Goal: Task Accomplishment & Management: Complete application form

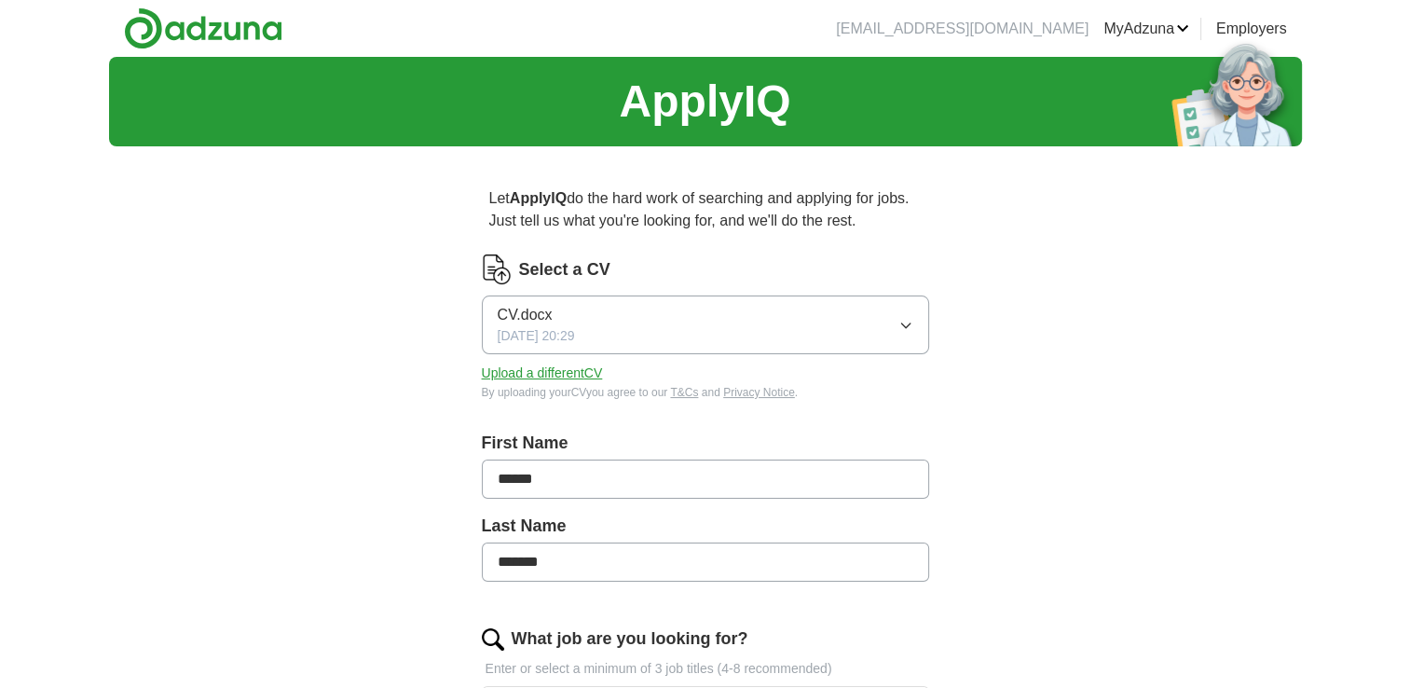
click at [541, 376] on button "Upload a different CV" at bounding box center [542, 373] width 121 height 20
click at [890, 328] on button "[PERSON_NAME].docx [DATE] 10:33" at bounding box center [705, 324] width 447 height 59
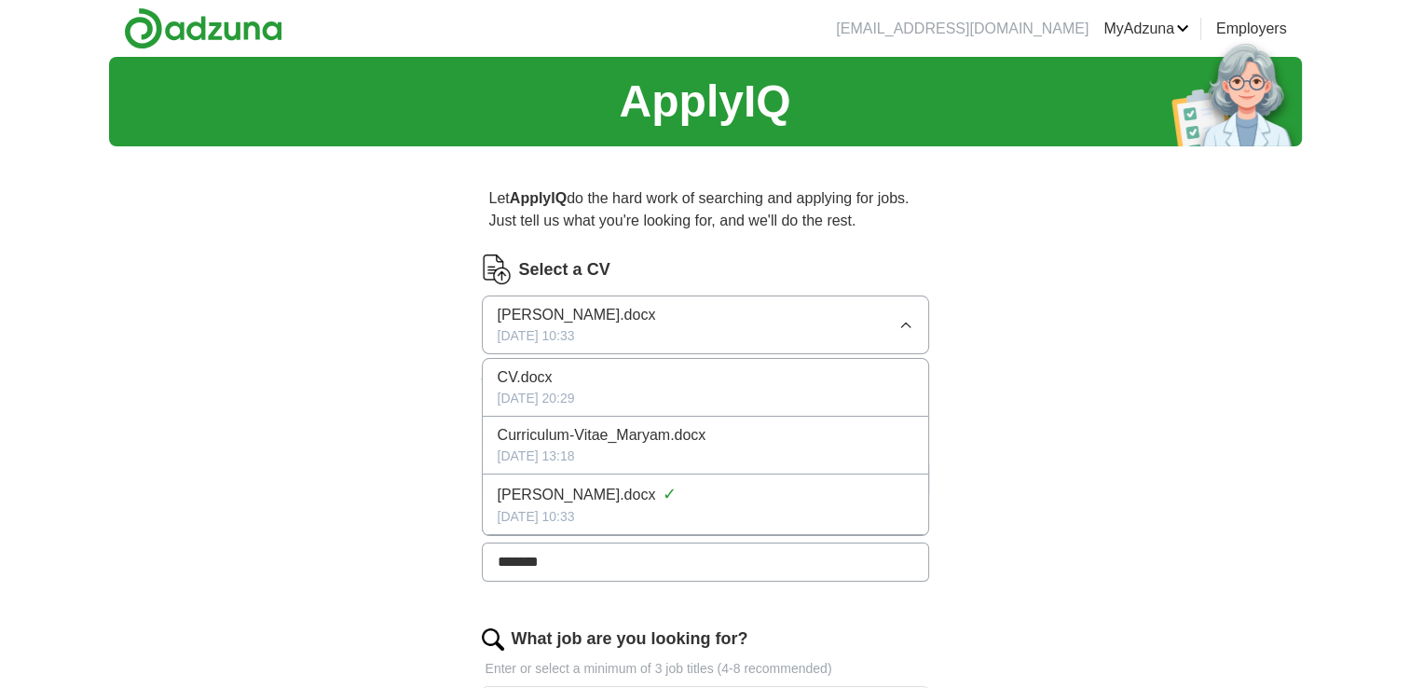
click at [778, 512] on div "[DATE] 10:33" at bounding box center [706, 517] width 416 height 20
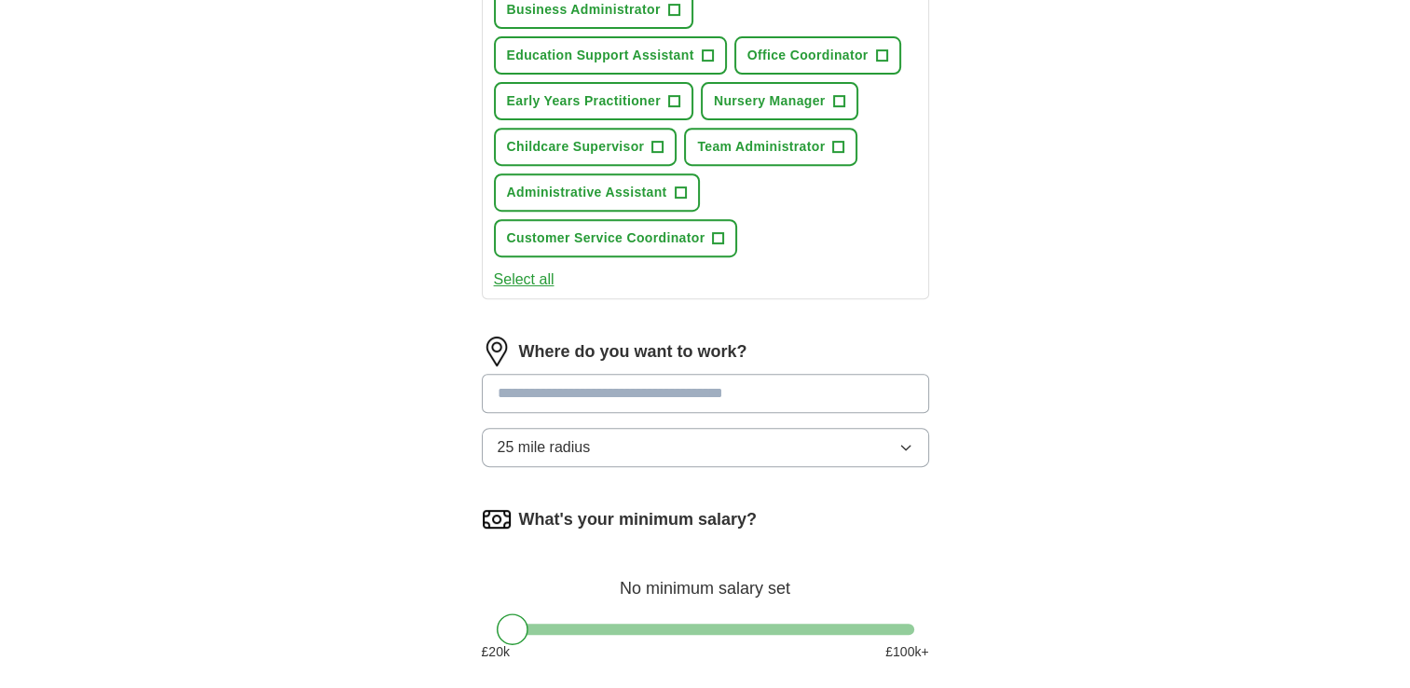
scroll to position [771, 0]
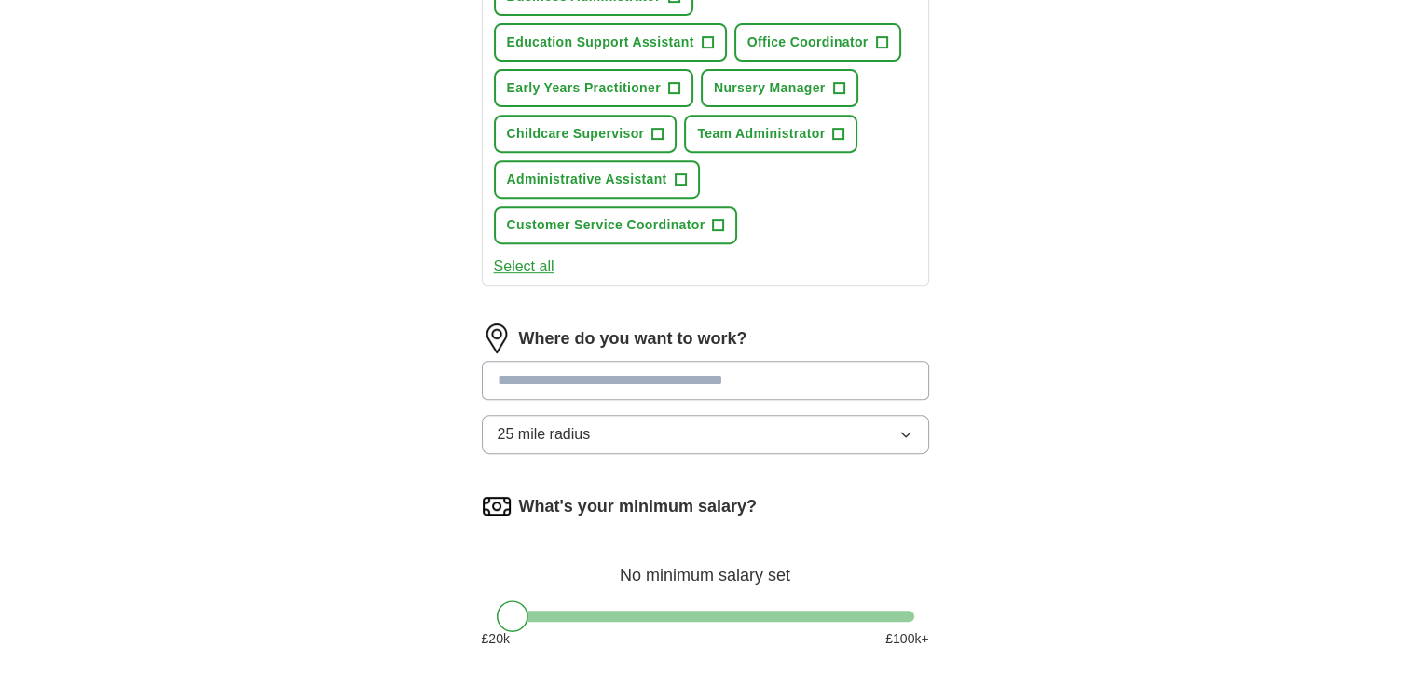
click at [699, 367] on input at bounding box center [705, 380] width 447 height 39
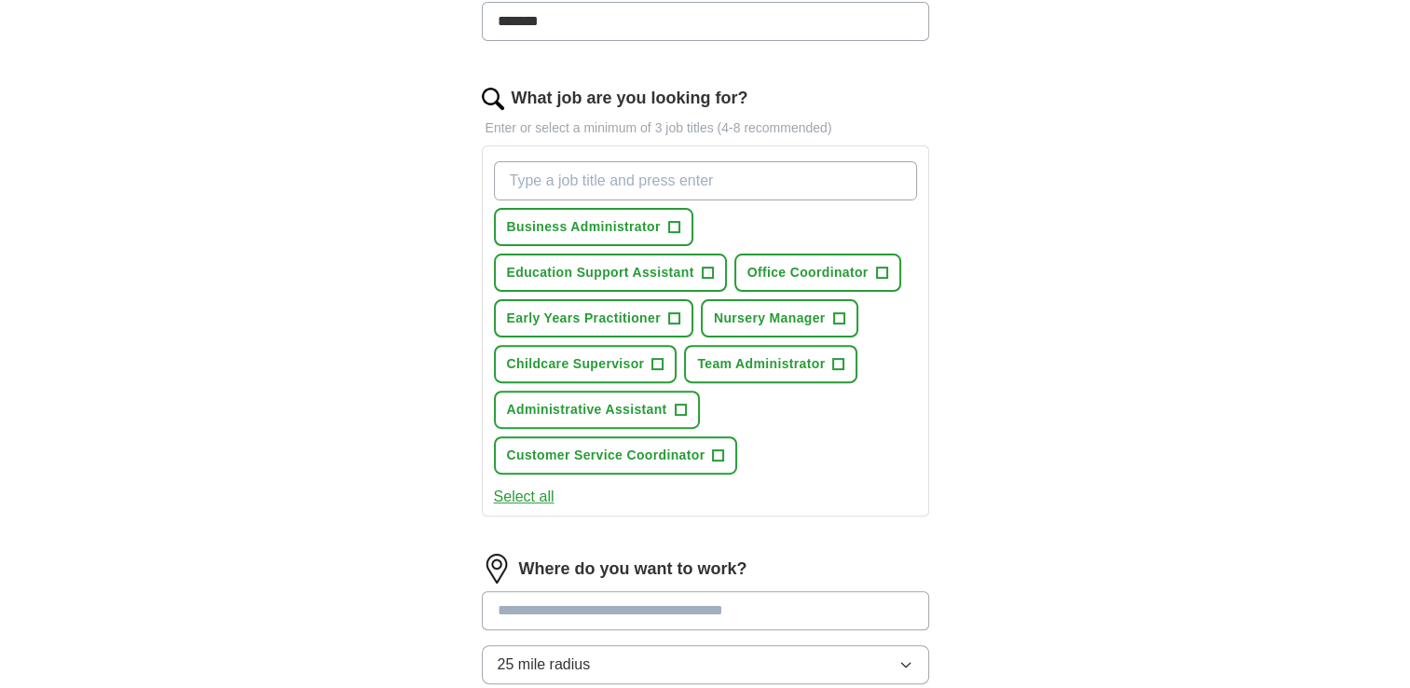
scroll to position [539, 0]
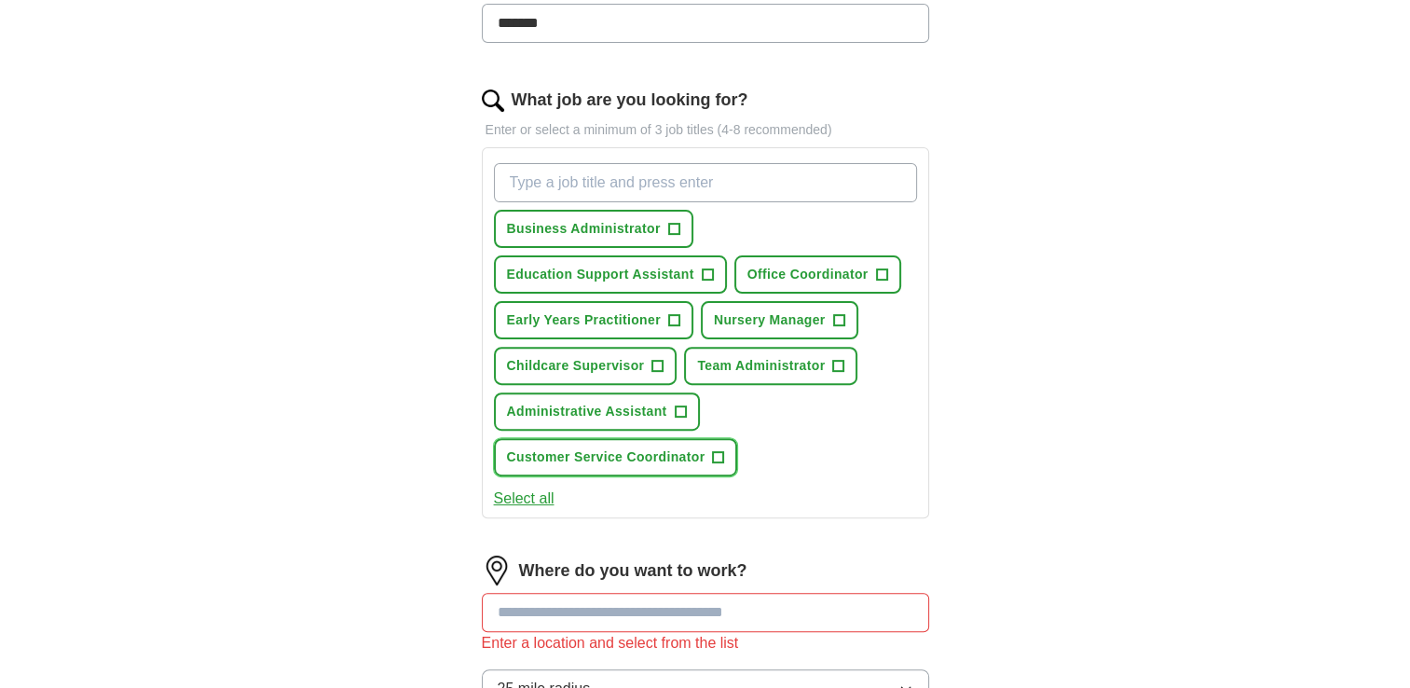
click at [717, 450] on span "+" at bounding box center [718, 457] width 11 height 15
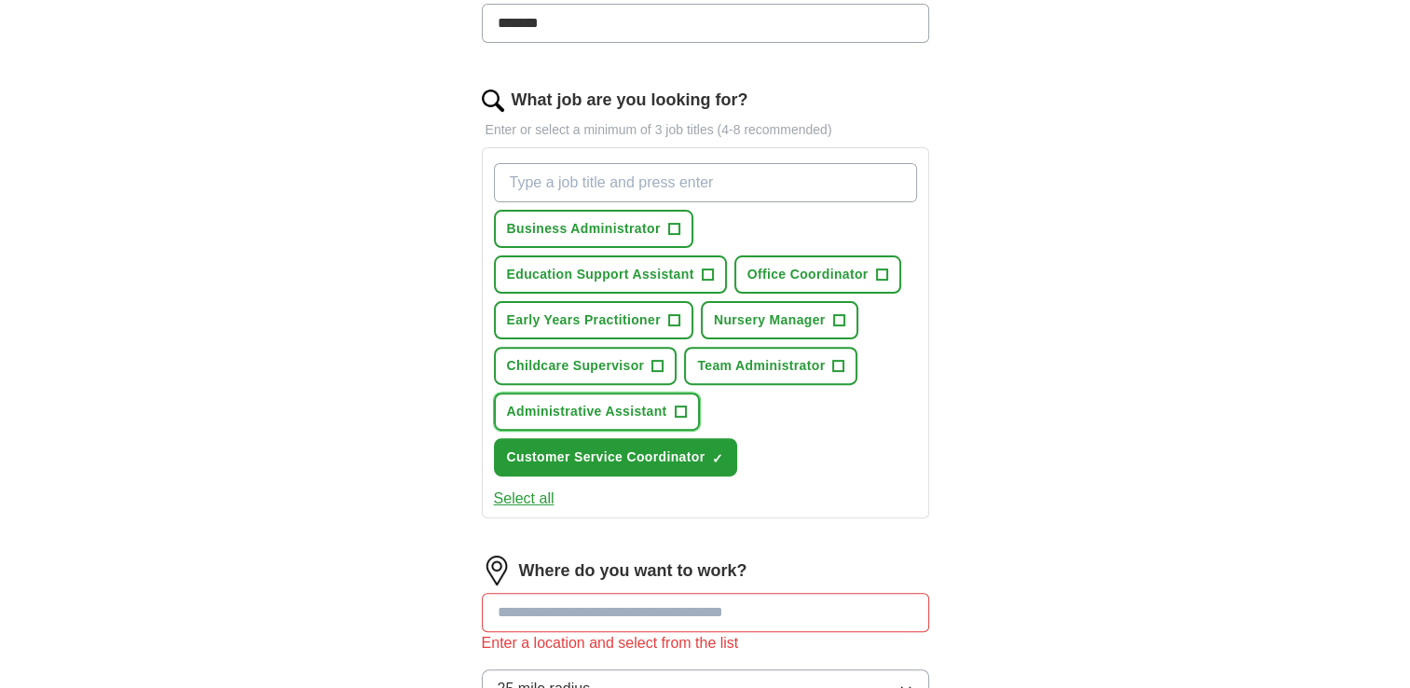
click at [676, 408] on span "+" at bounding box center [680, 411] width 11 height 15
click at [839, 359] on span "+" at bounding box center [838, 366] width 11 height 15
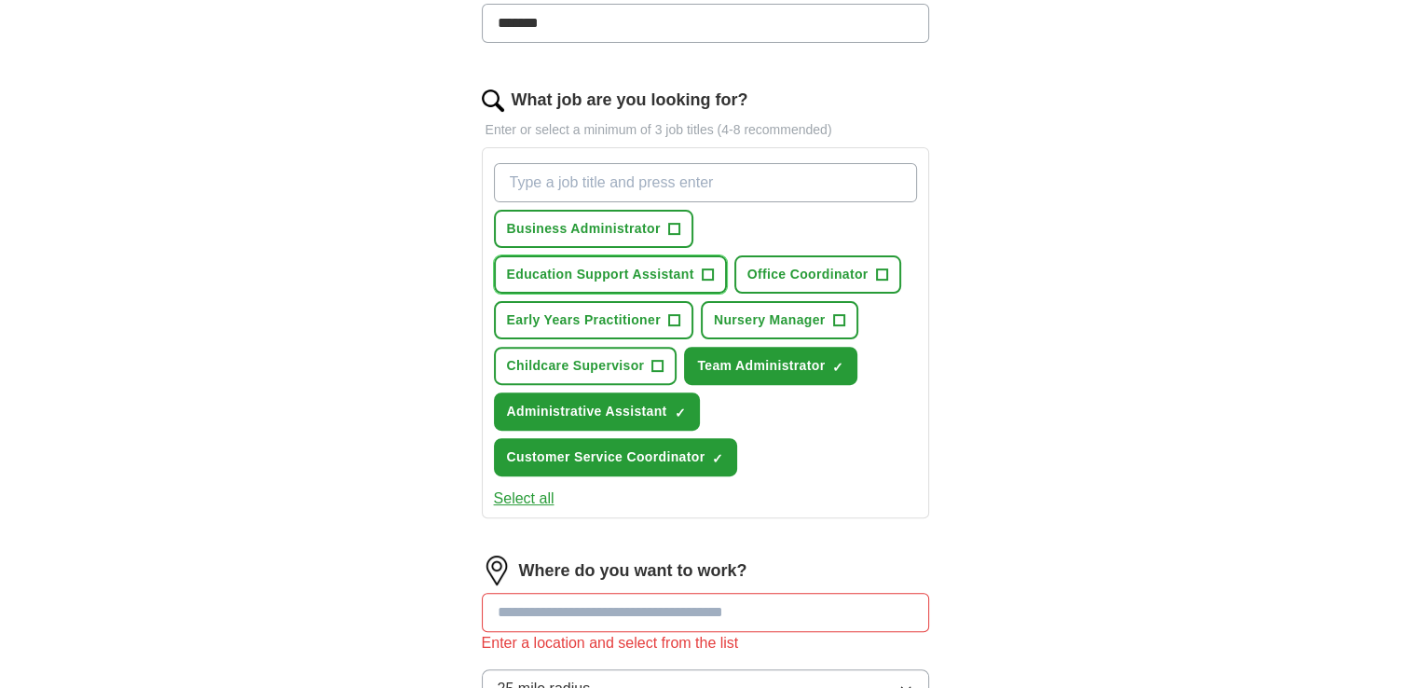
click at [706, 276] on span "+" at bounding box center [707, 274] width 11 height 15
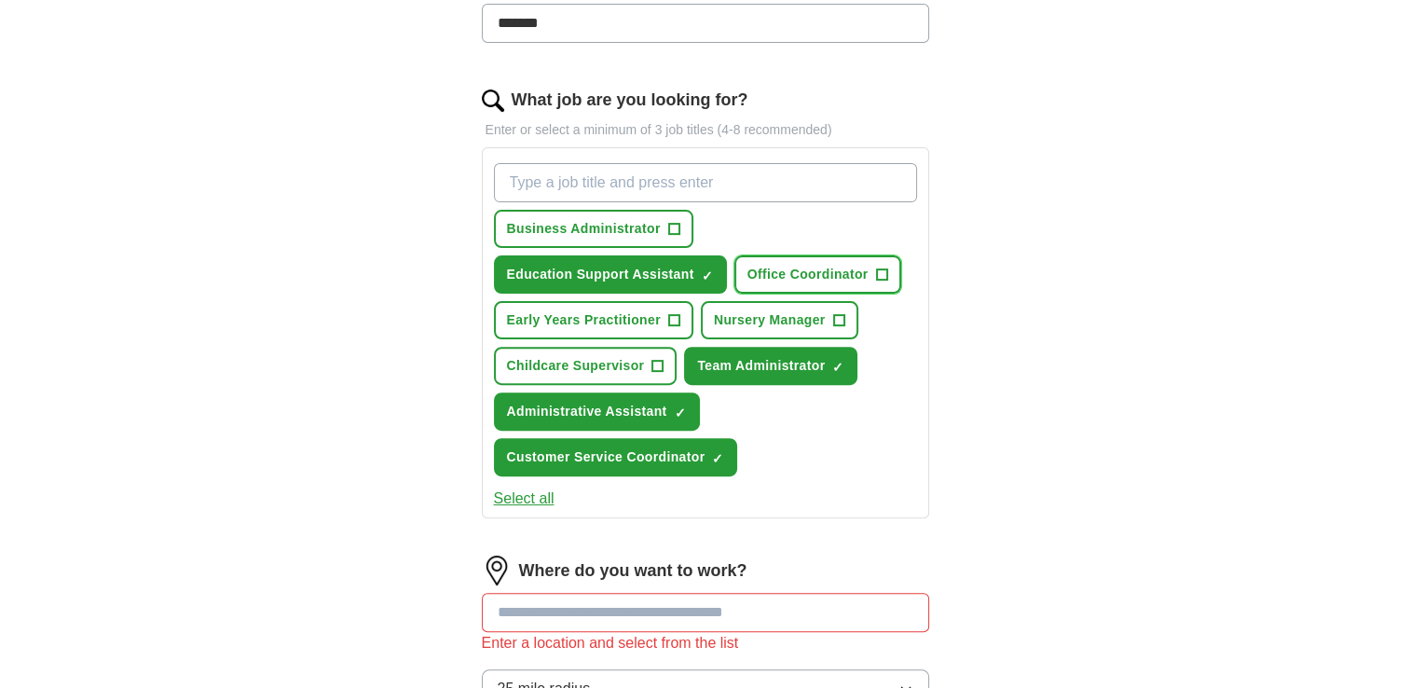
click at [876, 267] on span "+" at bounding box center [881, 274] width 11 height 15
click at [671, 222] on span "+" at bounding box center [673, 229] width 11 height 15
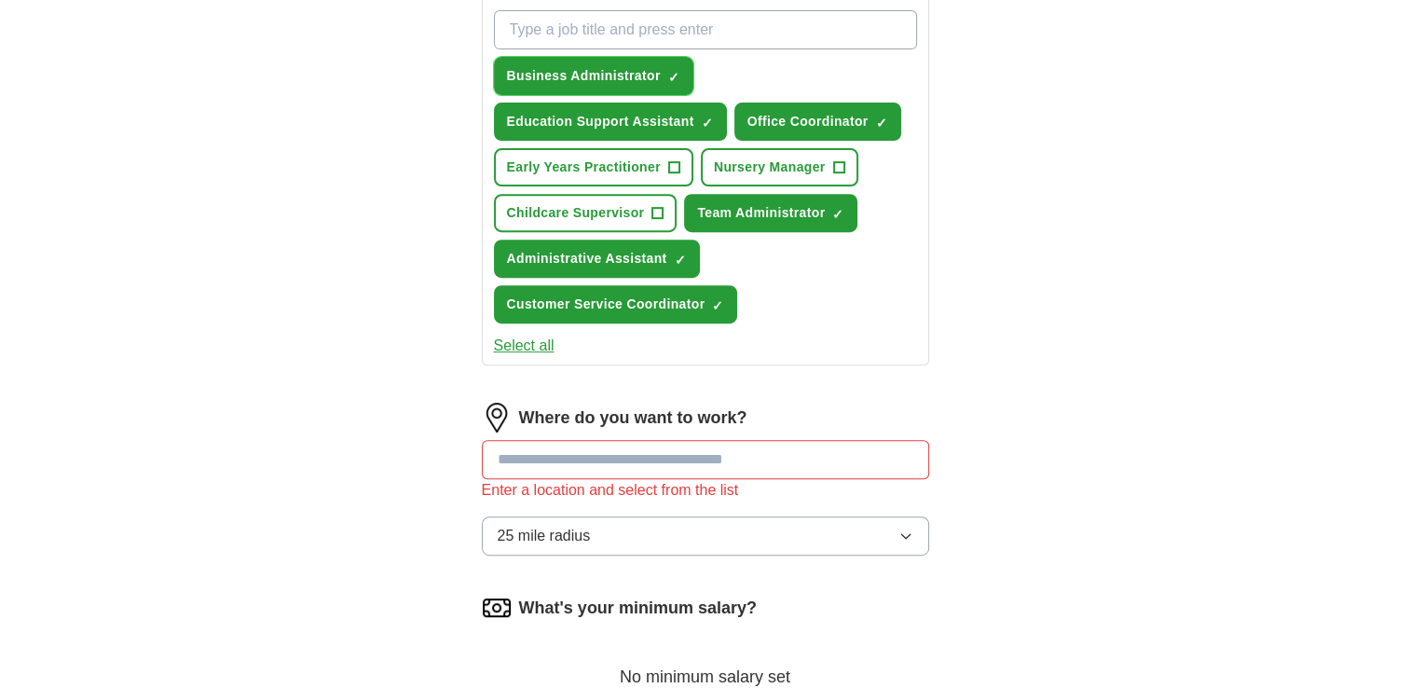
scroll to position [697, 0]
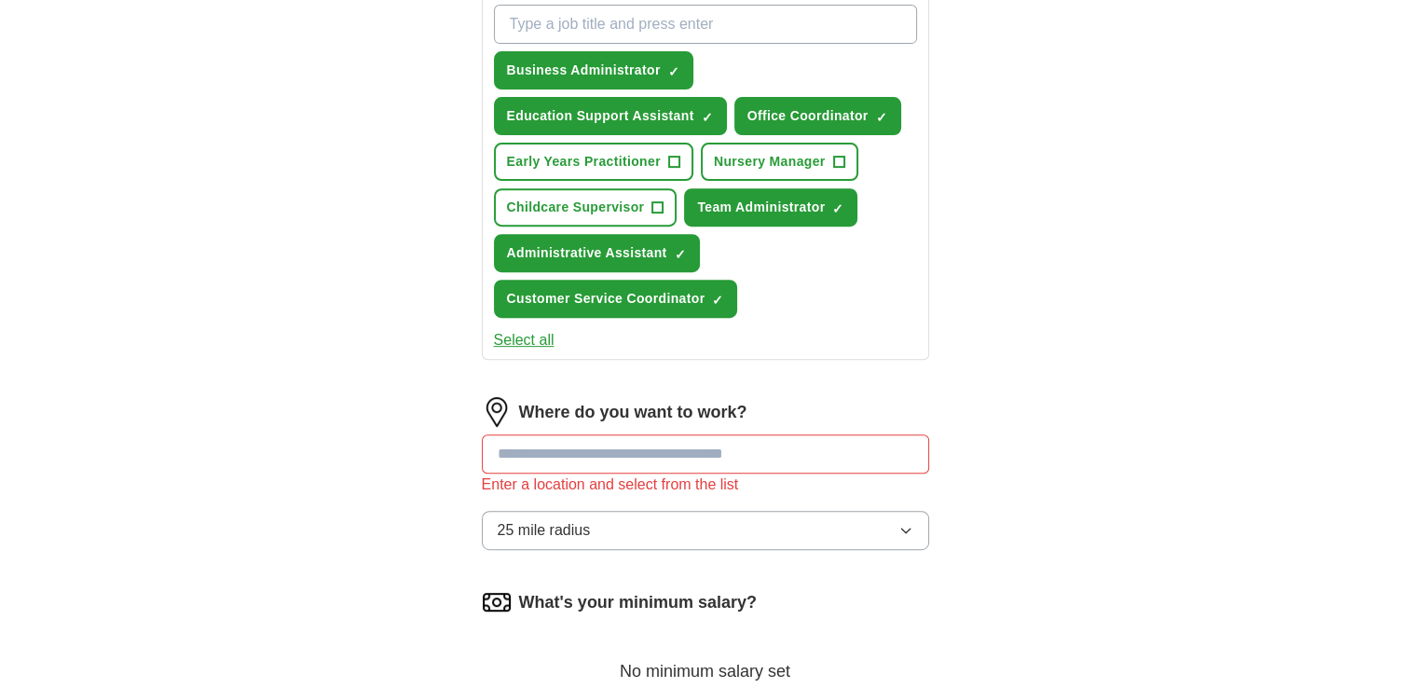
click at [728, 445] on input at bounding box center [705, 453] width 447 height 39
type input "********"
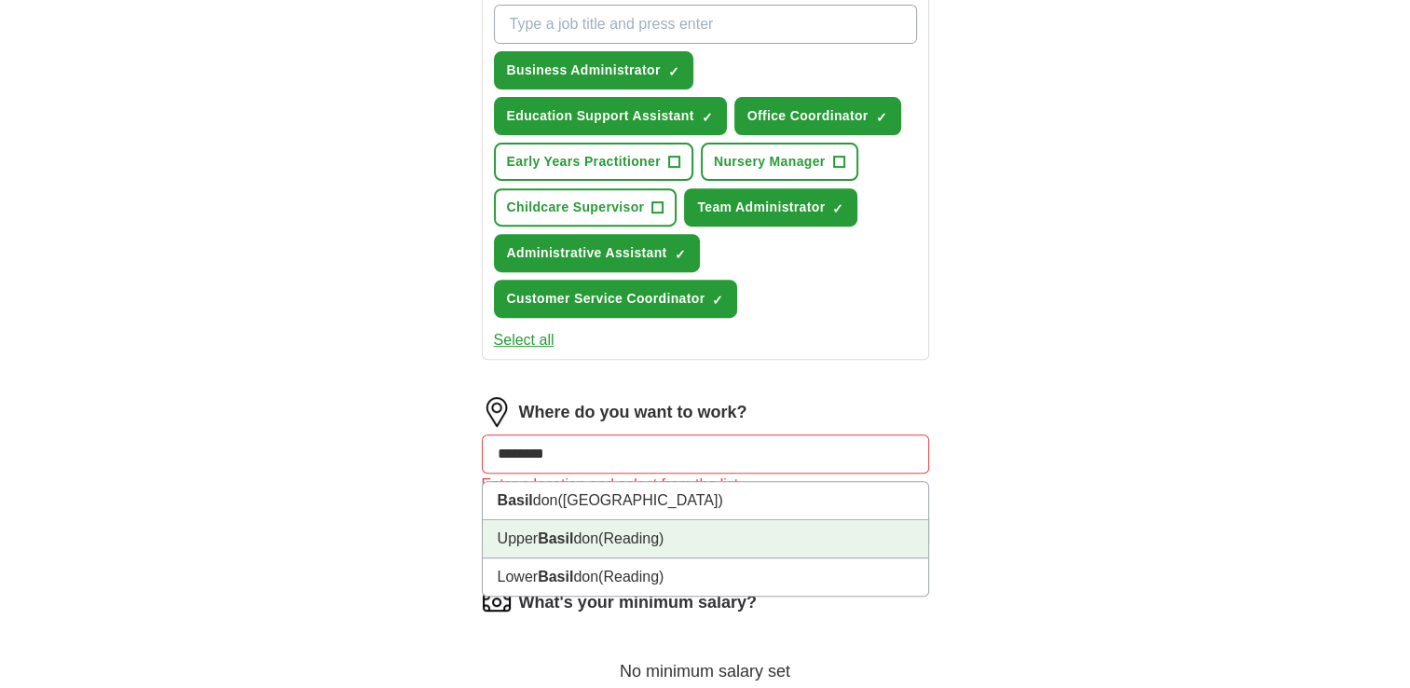
click at [763, 531] on li "Upper Basil don (Reading)" at bounding box center [705, 539] width 445 height 38
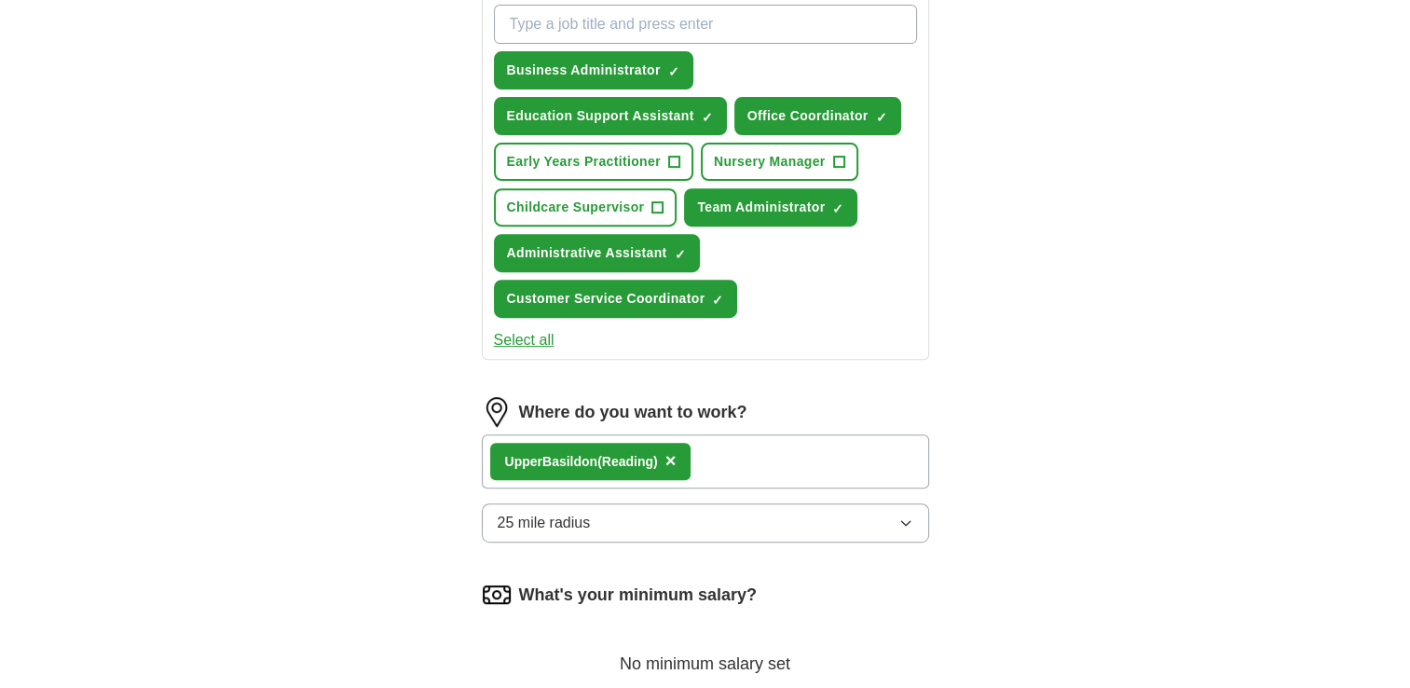
click at [776, 458] on div "Upper Basil don (Reading) ×" at bounding box center [705, 461] width 447 height 54
click at [676, 450] on span "×" at bounding box center [670, 460] width 11 height 20
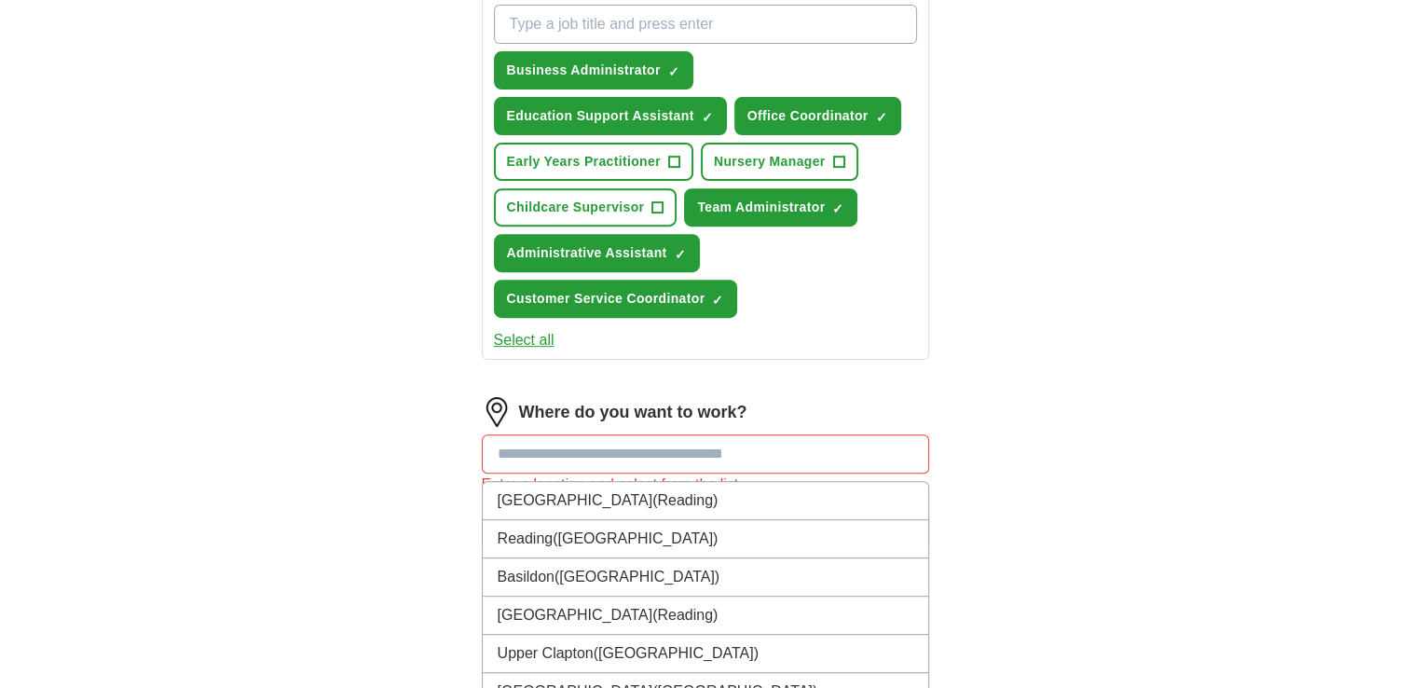
click at [691, 441] on input at bounding box center [705, 453] width 447 height 39
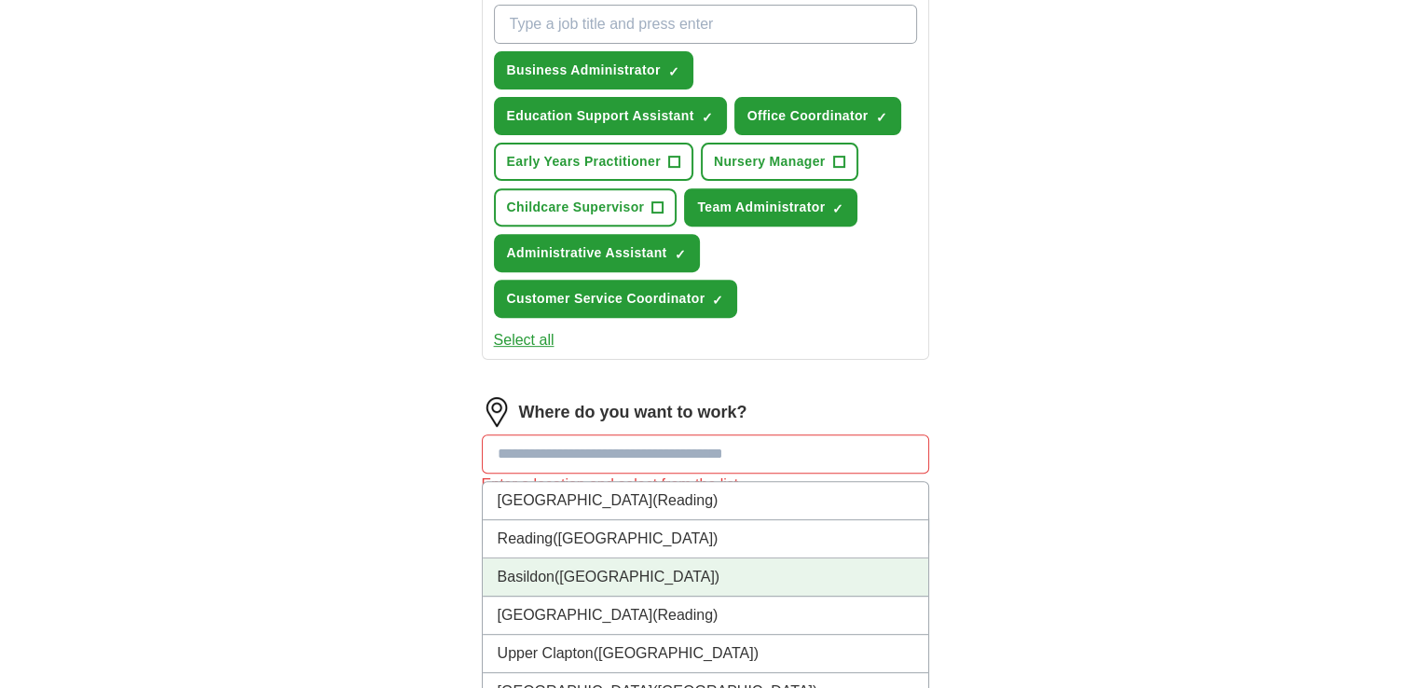
click at [608, 568] on span "([GEOGRAPHIC_DATA])" at bounding box center [636, 576] width 165 height 16
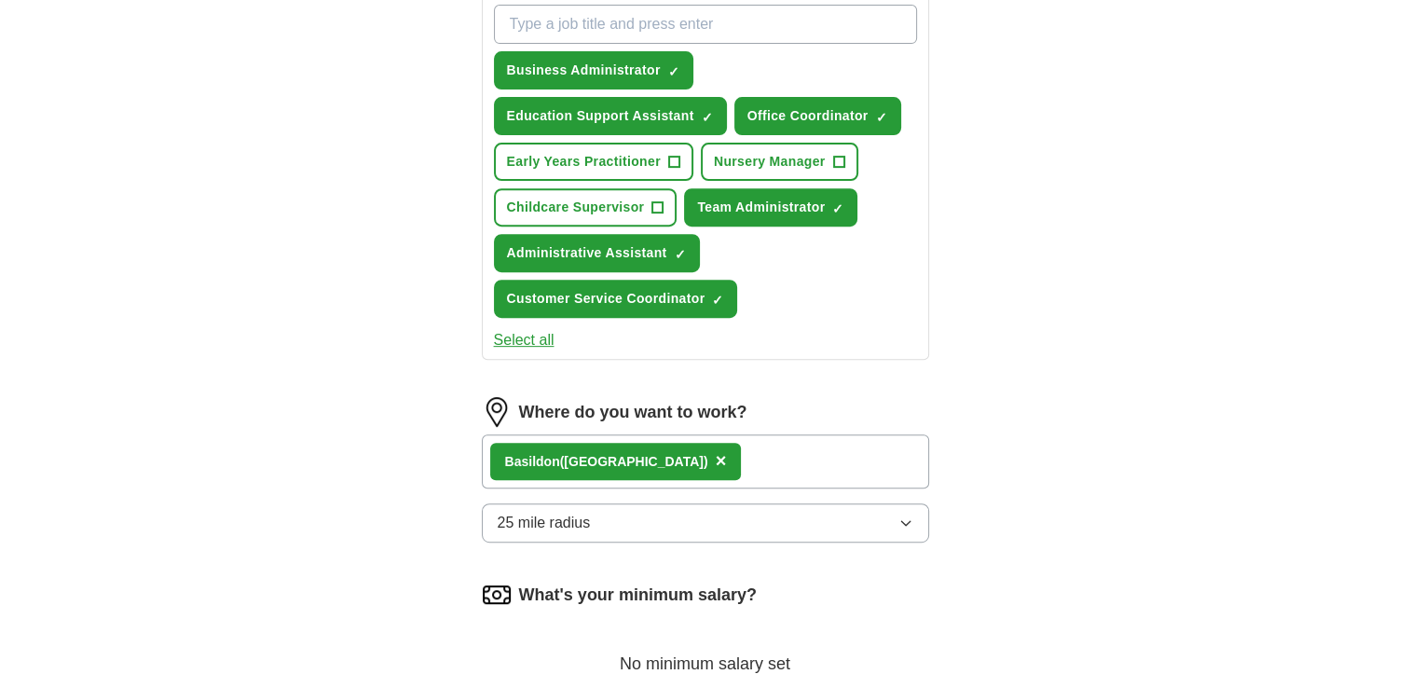
click at [895, 511] on button "25 mile radius" at bounding box center [705, 522] width 447 height 39
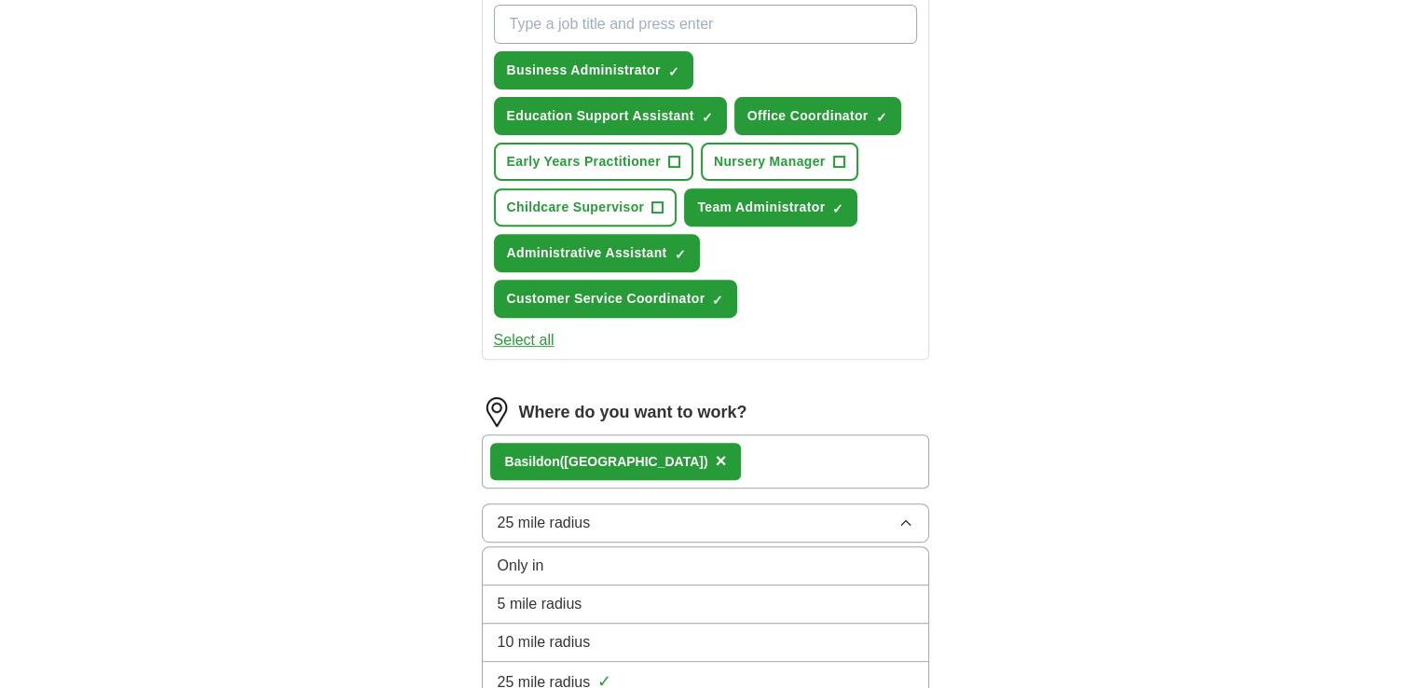
click at [816, 646] on li "10 mile radius" at bounding box center [705, 642] width 445 height 38
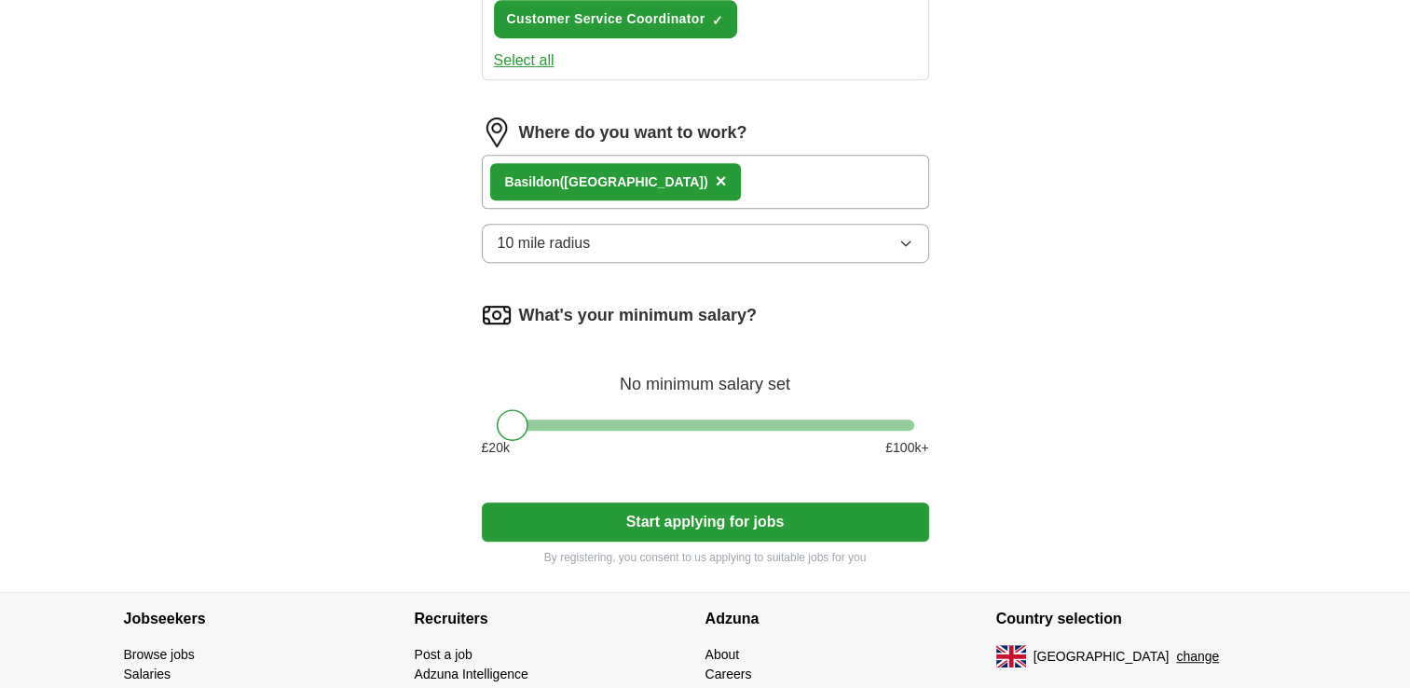
scroll to position [991, 0]
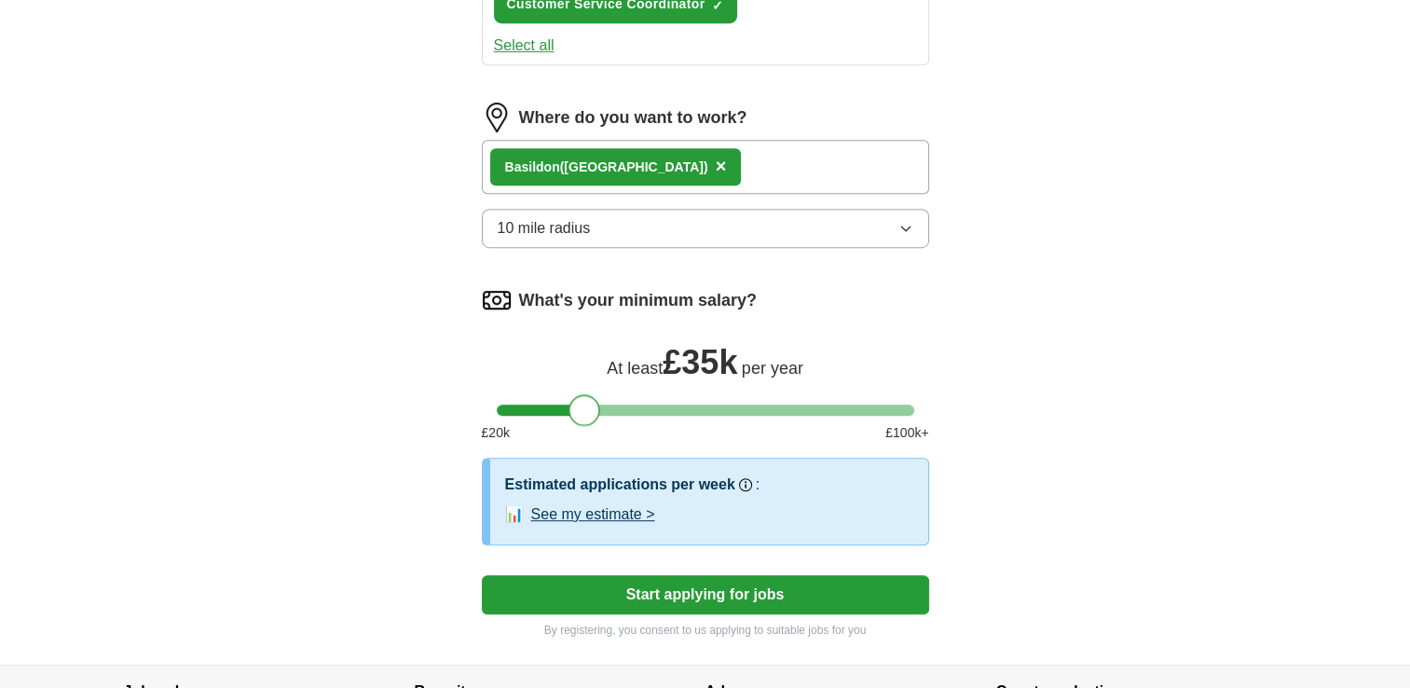
drag, startPoint x: 517, startPoint y: 403, endPoint x: 590, endPoint y: 417, distance: 74.0
click at [590, 417] on div "What's your minimum salary? At least £ 35k per year £ 20 k £ 100 k+" at bounding box center [705, 371] width 447 height 172
click at [742, 588] on button "Start applying for jobs" at bounding box center [705, 594] width 447 height 39
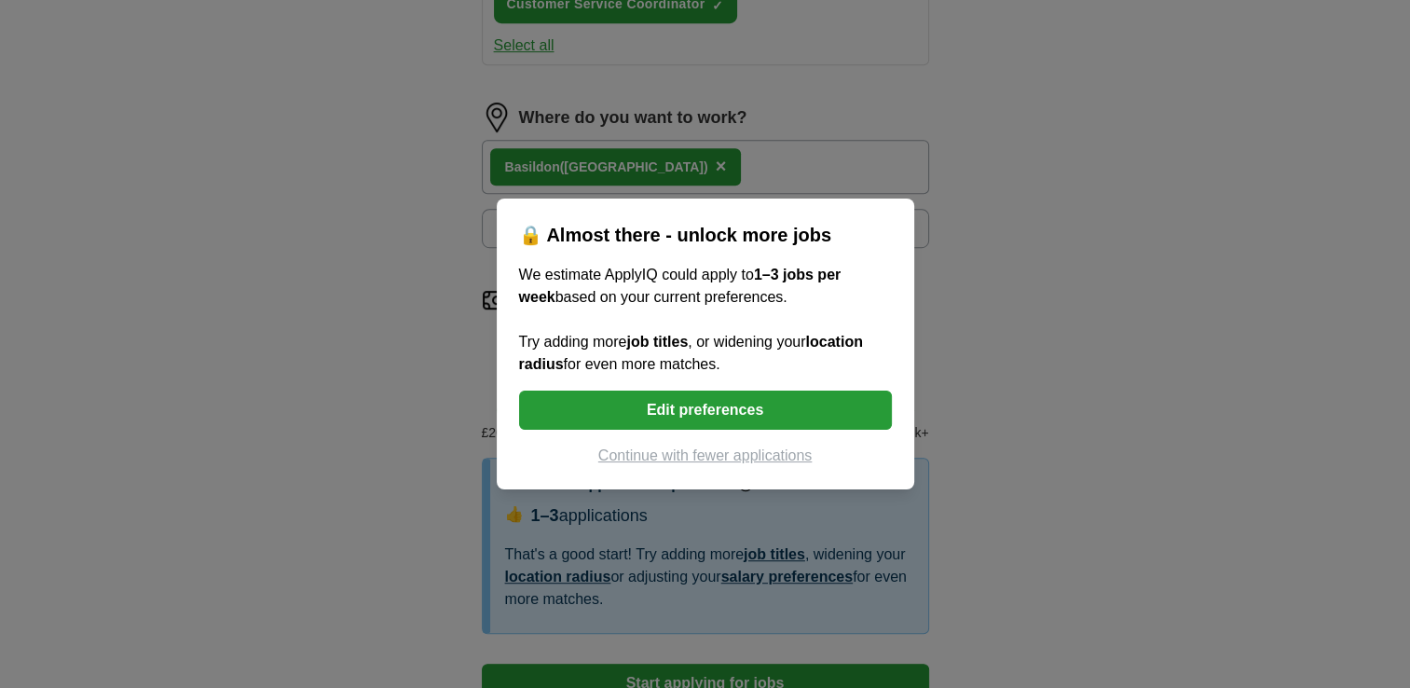
click at [736, 445] on button "Continue with fewer applications" at bounding box center [705, 455] width 373 height 22
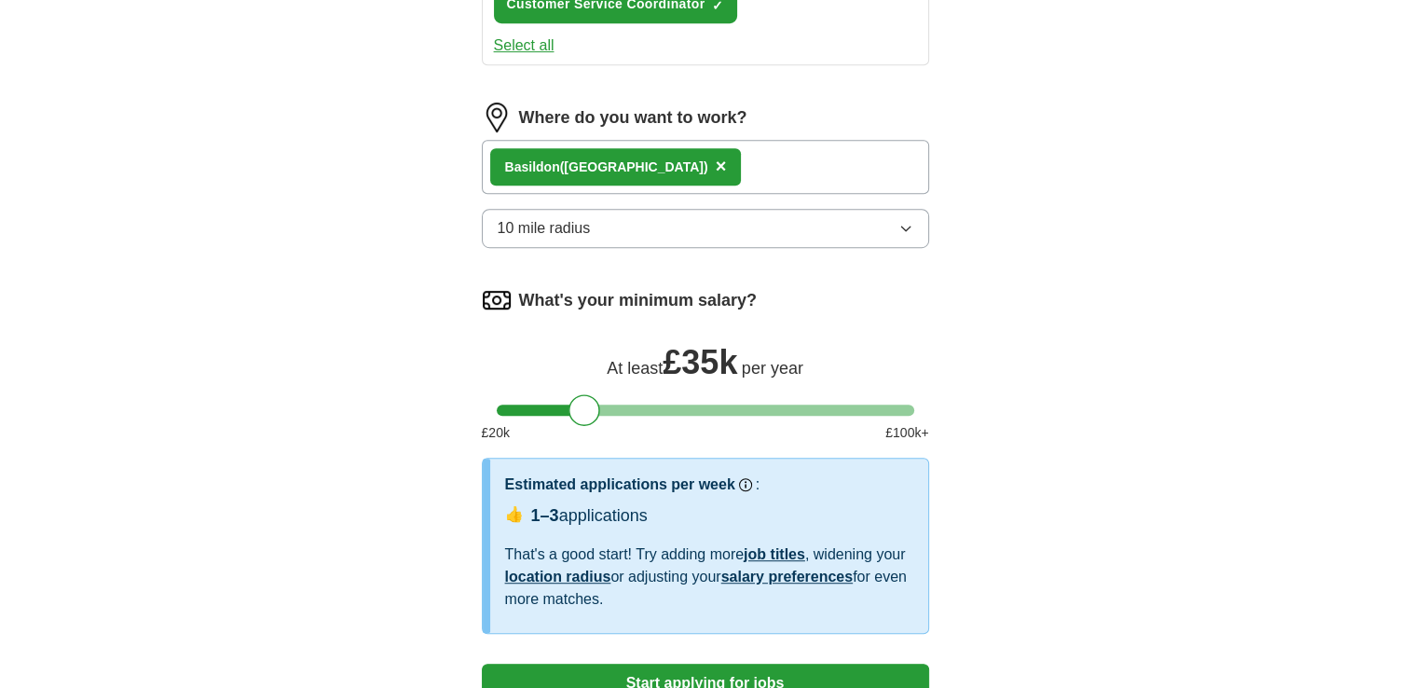
select select "**"
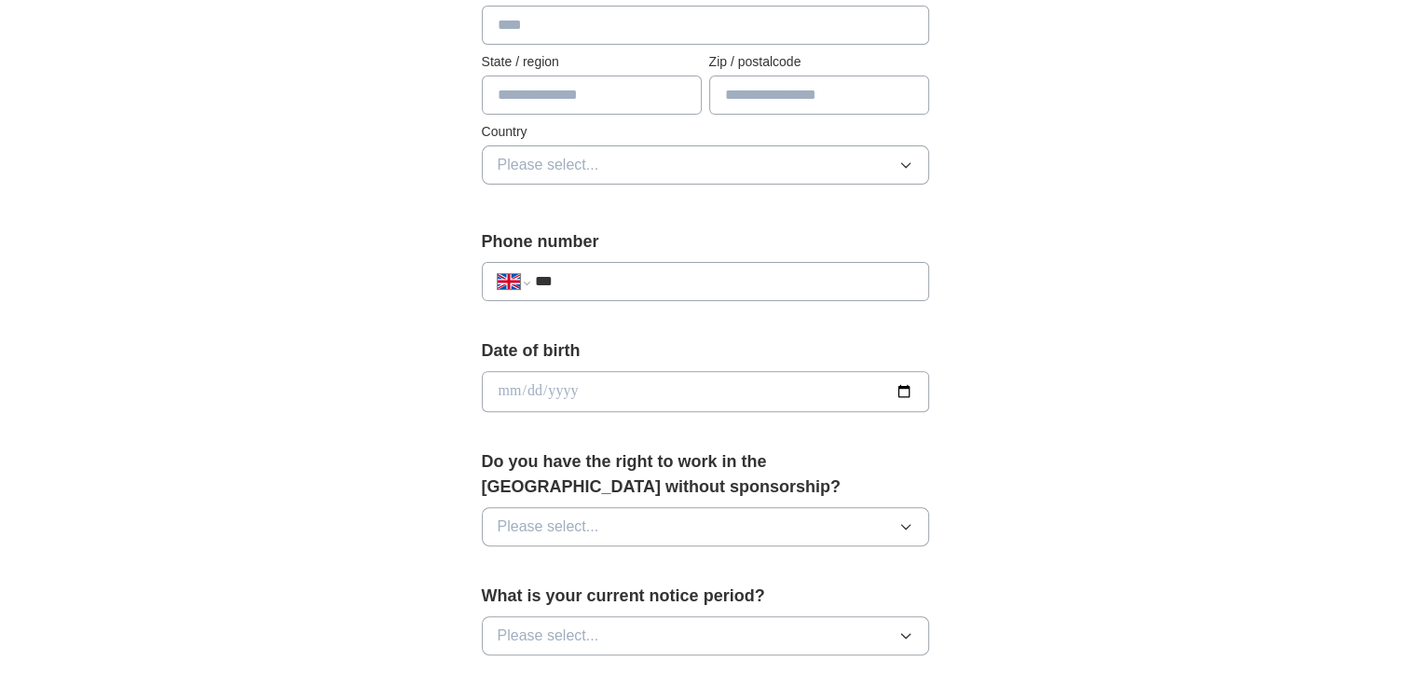
scroll to position [0, 0]
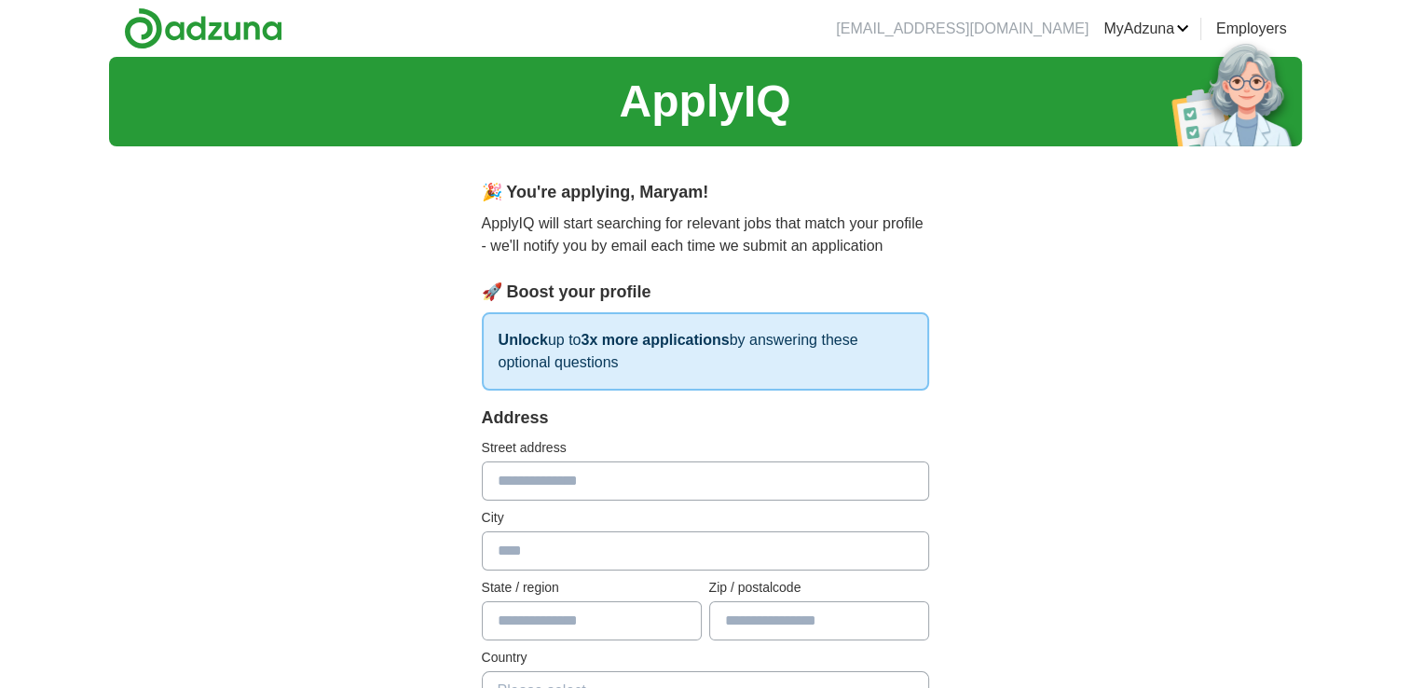
click at [575, 483] on input "text" at bounding box center [705, 480] width 447 height 39
type input "**********"
type input "*****"
type input "********"
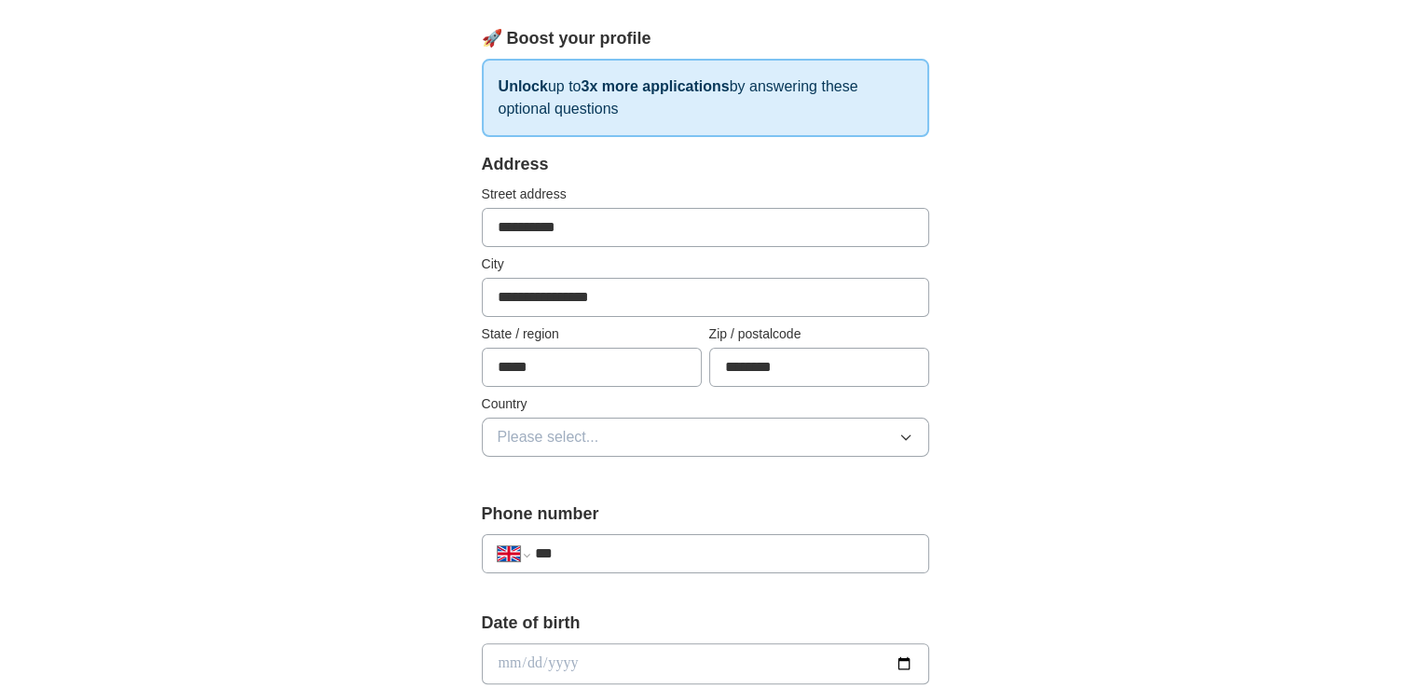
scroll to position [255, 0]
click at [871, 429] on button "Please select..." at bounding box center [705, 435] width 447 height 39
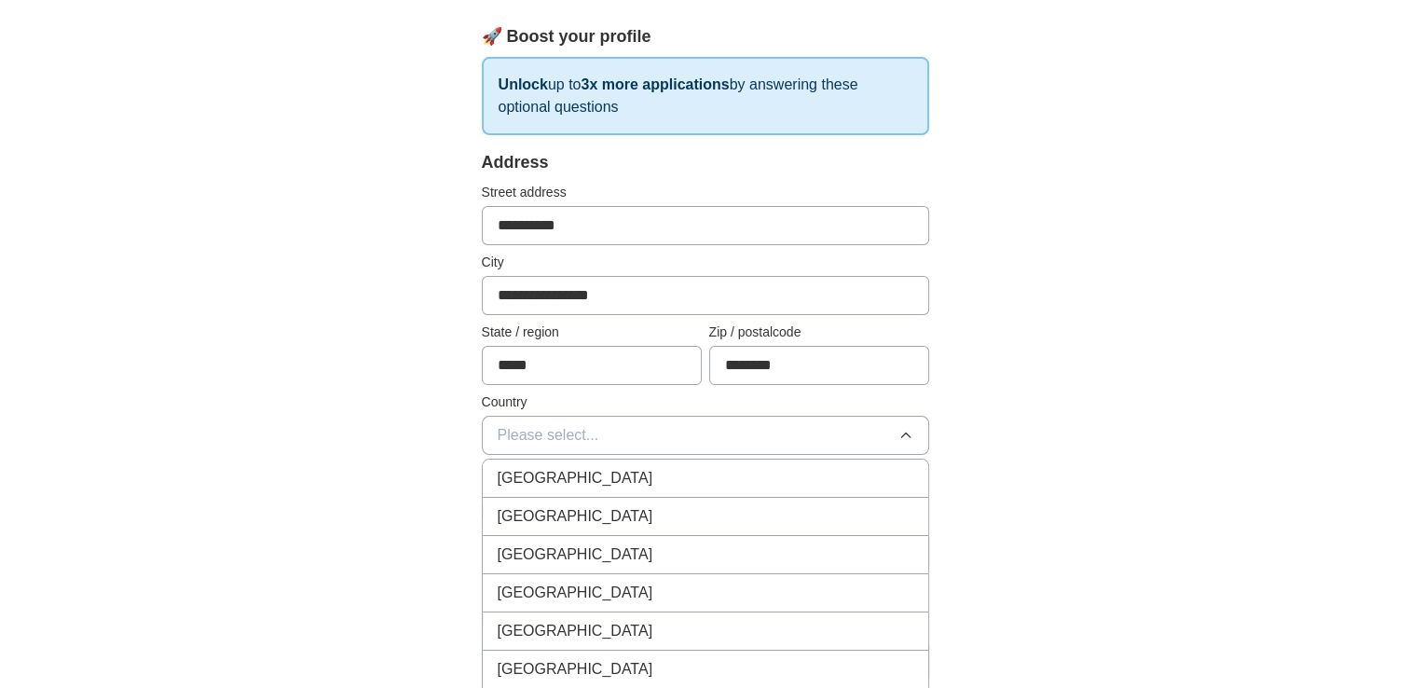
click at [655, 467] on div "[GEOGRAPHIC_DATA]" at bounding box center [706, 478] width 416 height 22
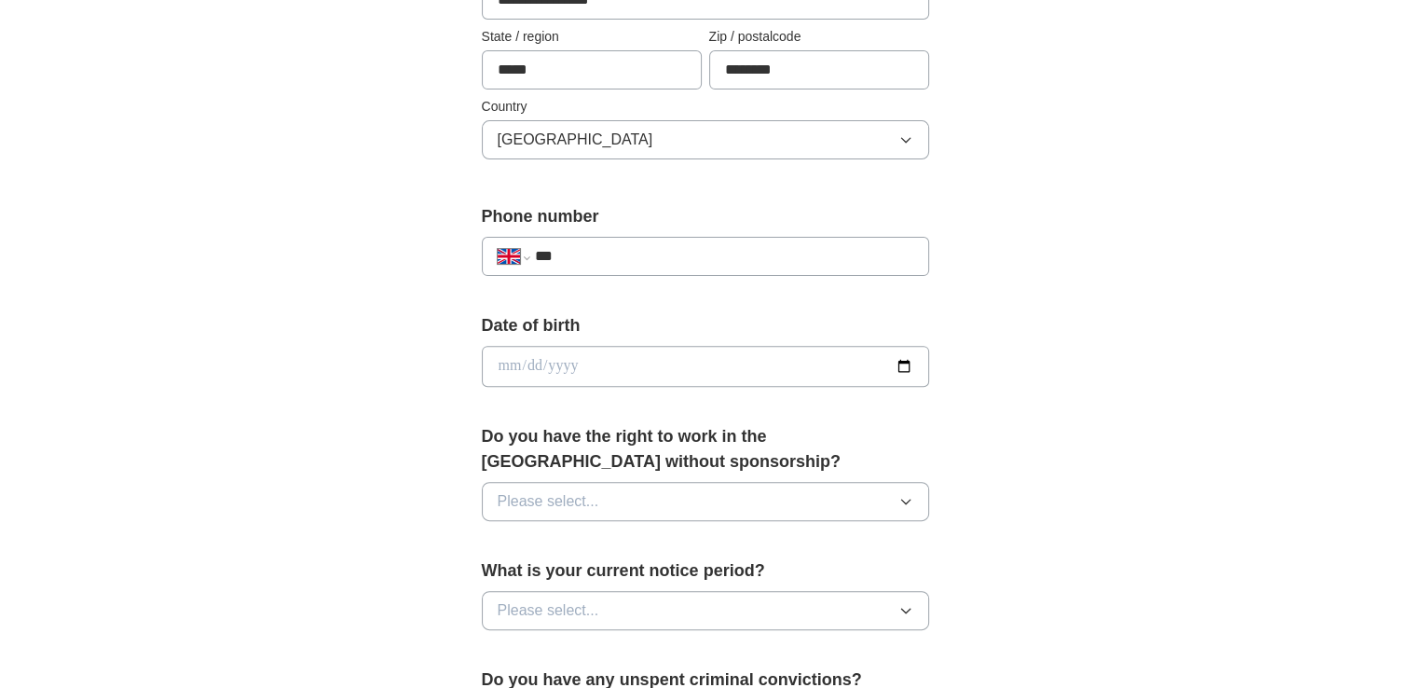
scroll to position [580, 0]
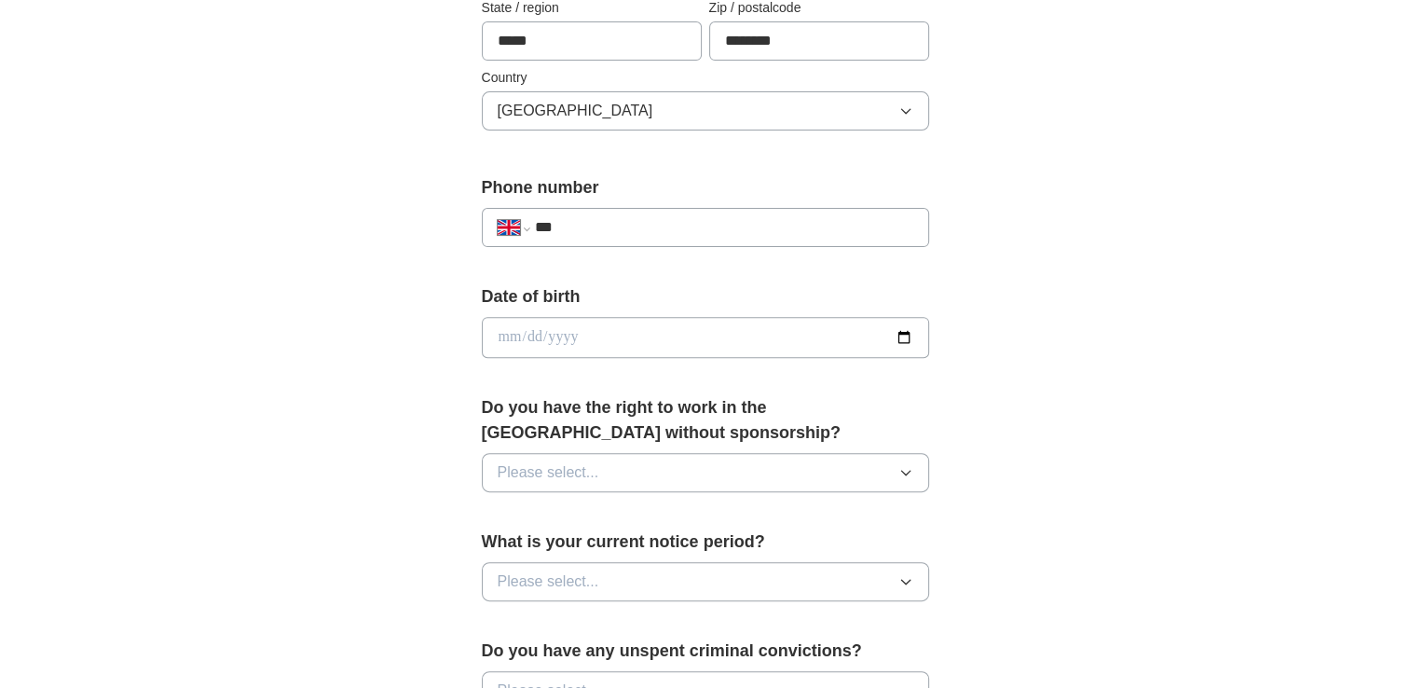
click at [783, 335] on input "date" at bounding box center [705, 337] width 447 height 41
click at [577, 211] on div "**********" at bounding box center [705, 227] width 447 height 39
click at [577, 227] on input "***" at bounding box center [723, 227] width 378 height 22
type input "**********"
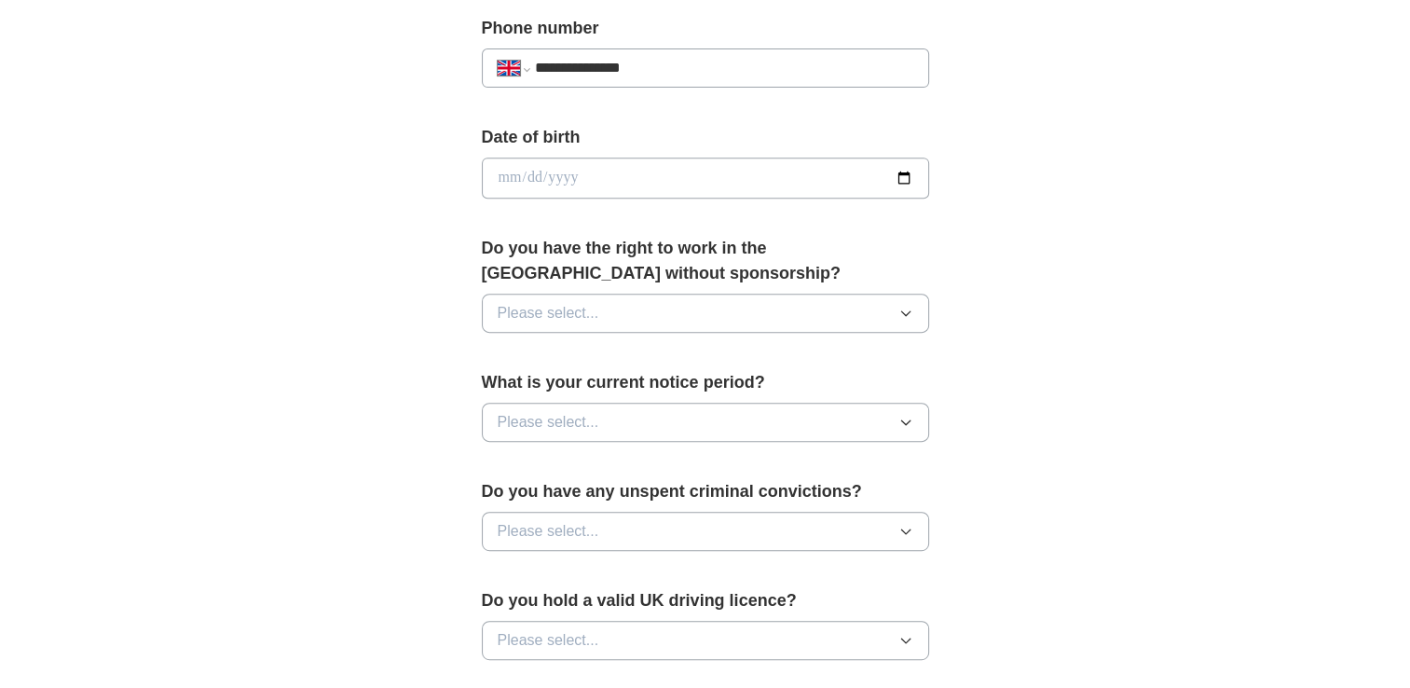
scroll to position [753, 0]
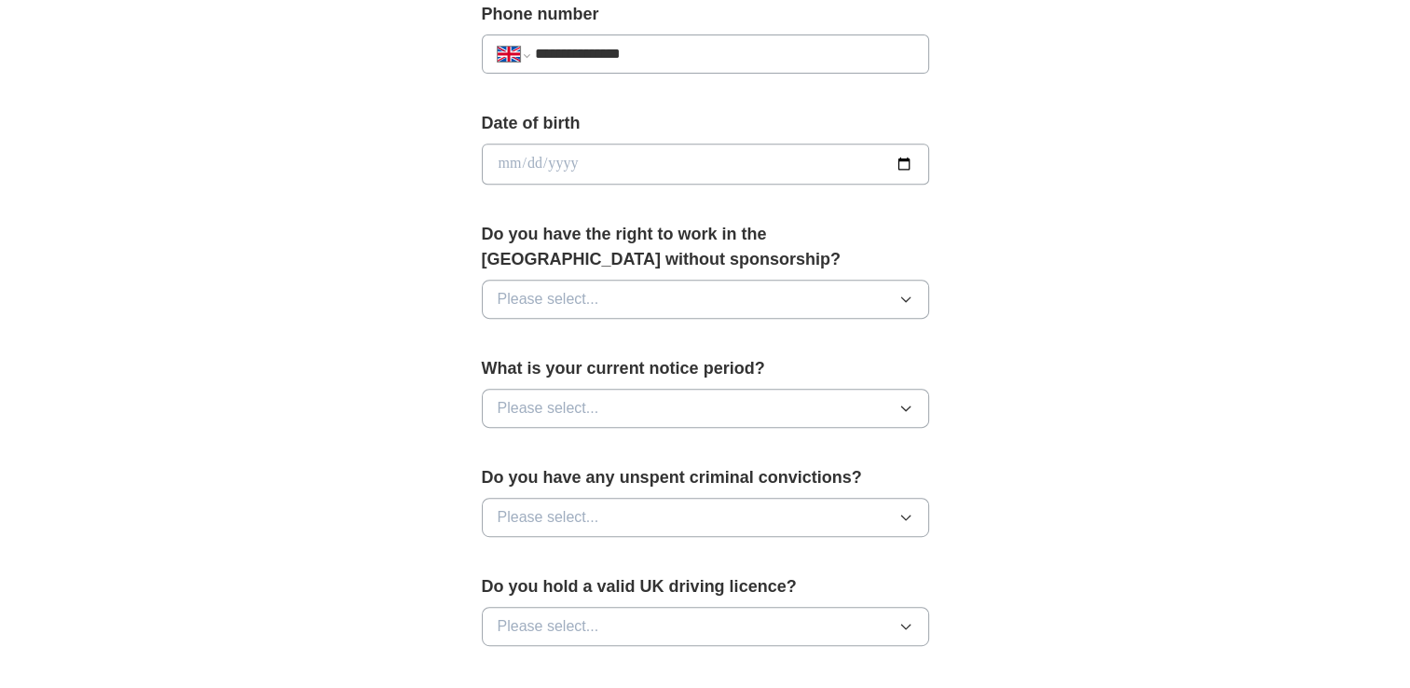
click at [910, 292] on icon "button" at bounding box center [905, 299] width 15 height 15
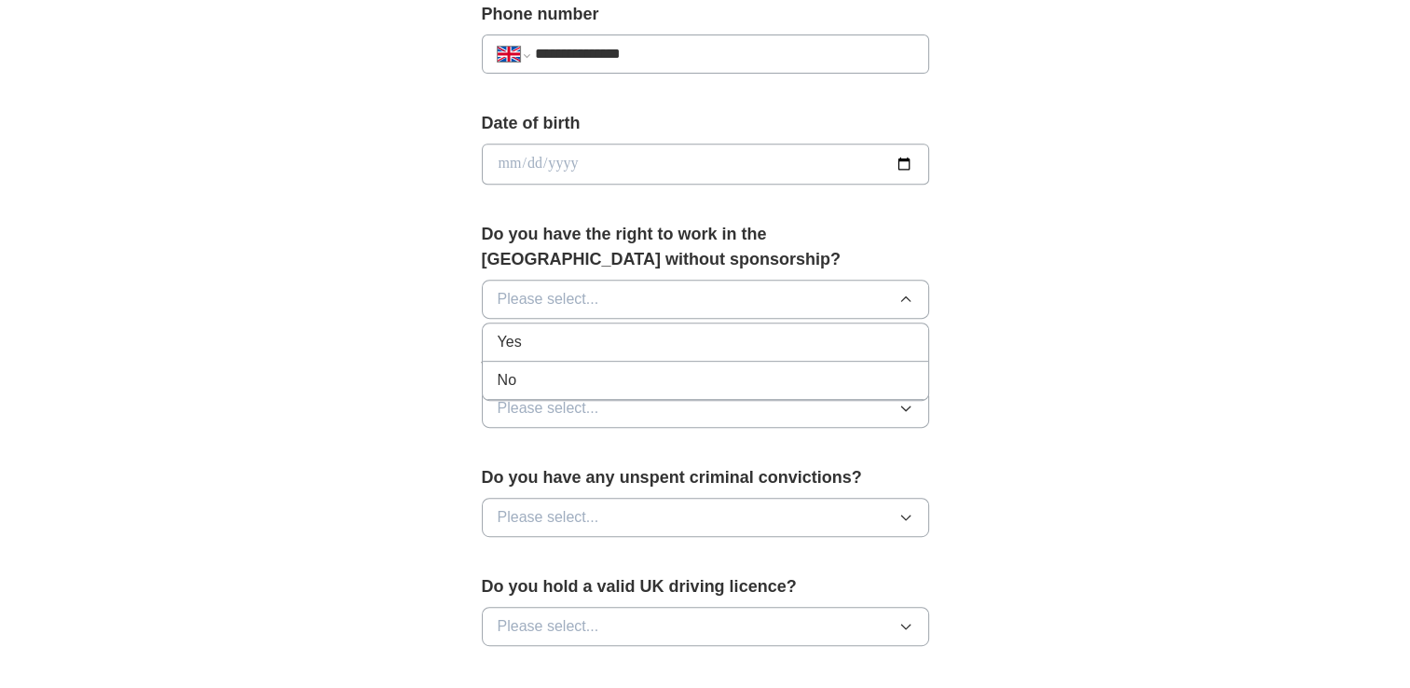
click at [580, 345] on div "Yes" at bounding box center [706, 342] width 416 height 22
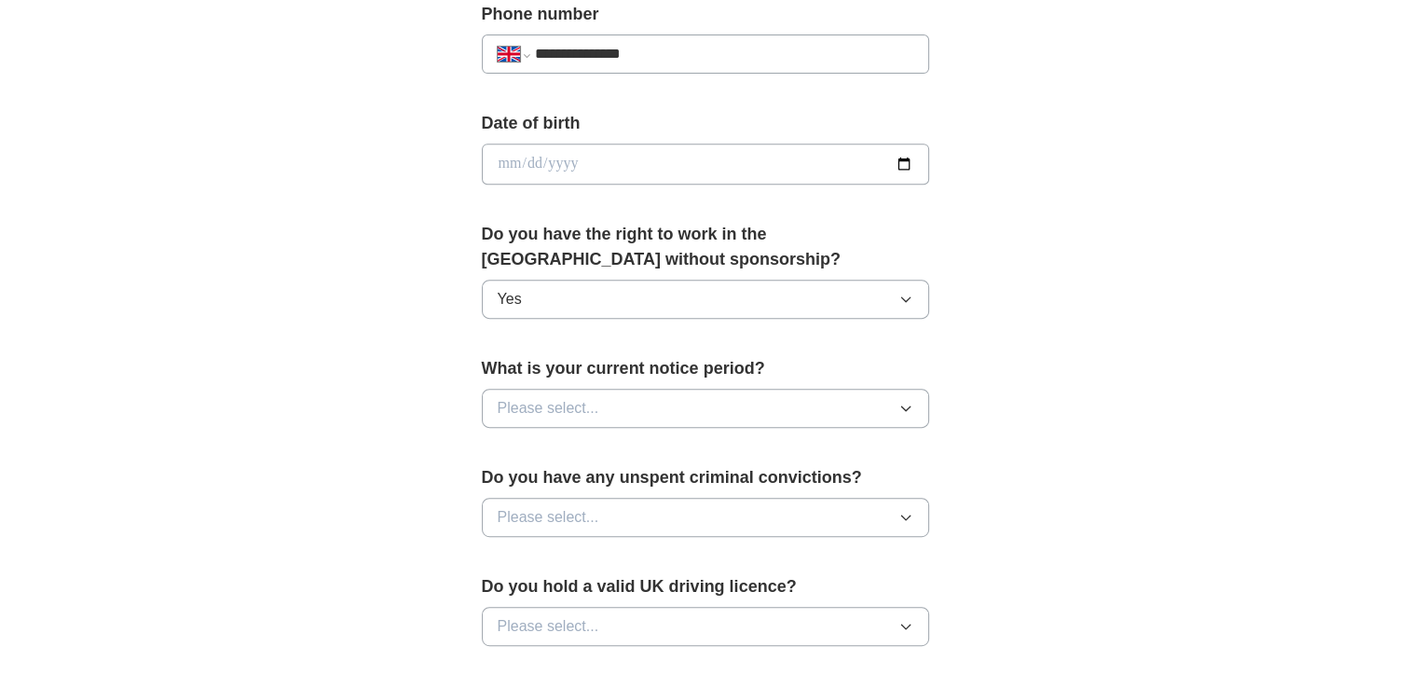
click at [584, 398] on span "Please select..." at bounding box center [549, 408] width 102 height 22
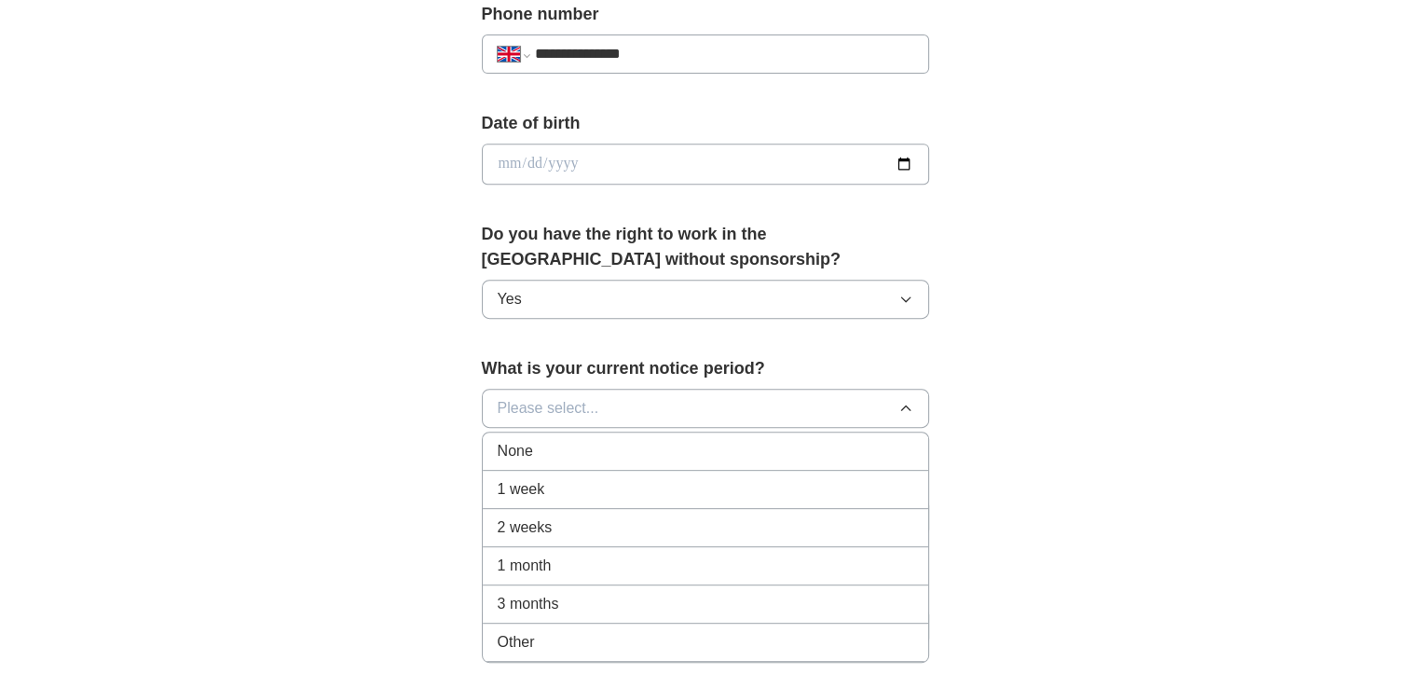
click at [560, 446] on div "None" at bounding box center [706, 451] width 416 height 22
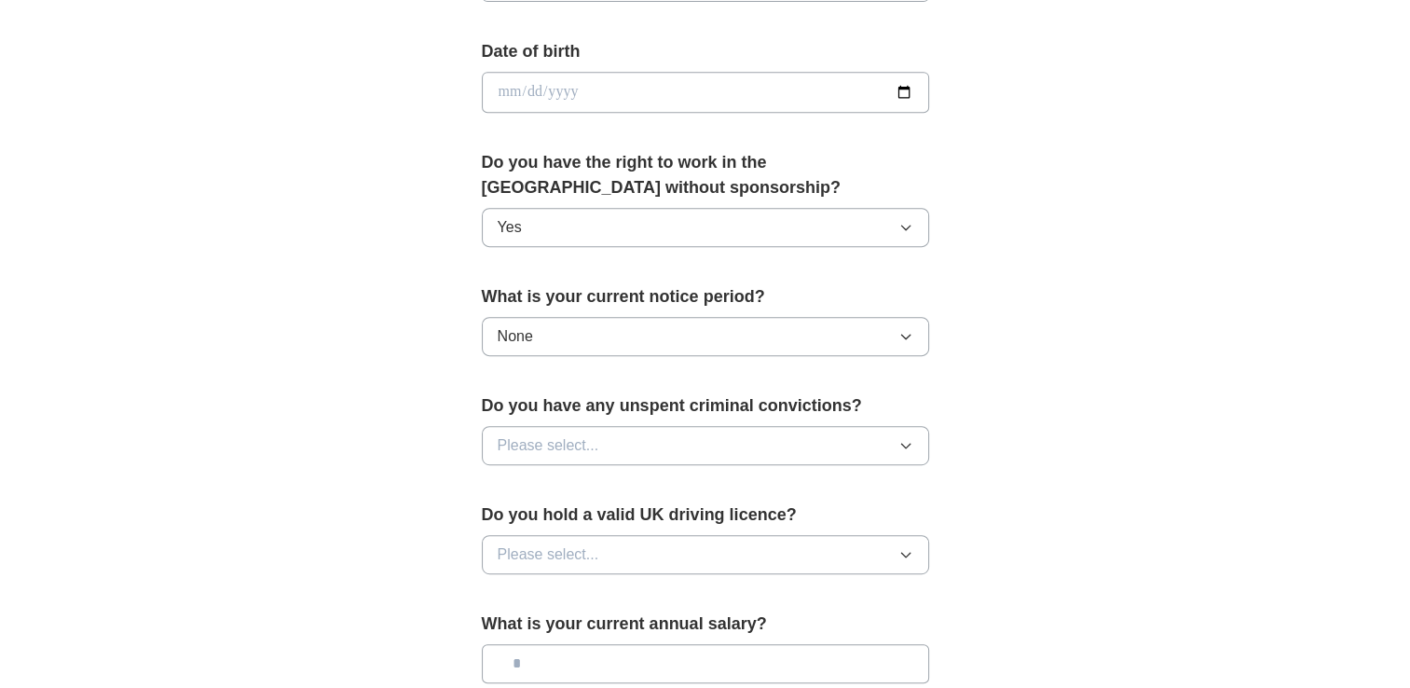
scroll to position [852, 0]
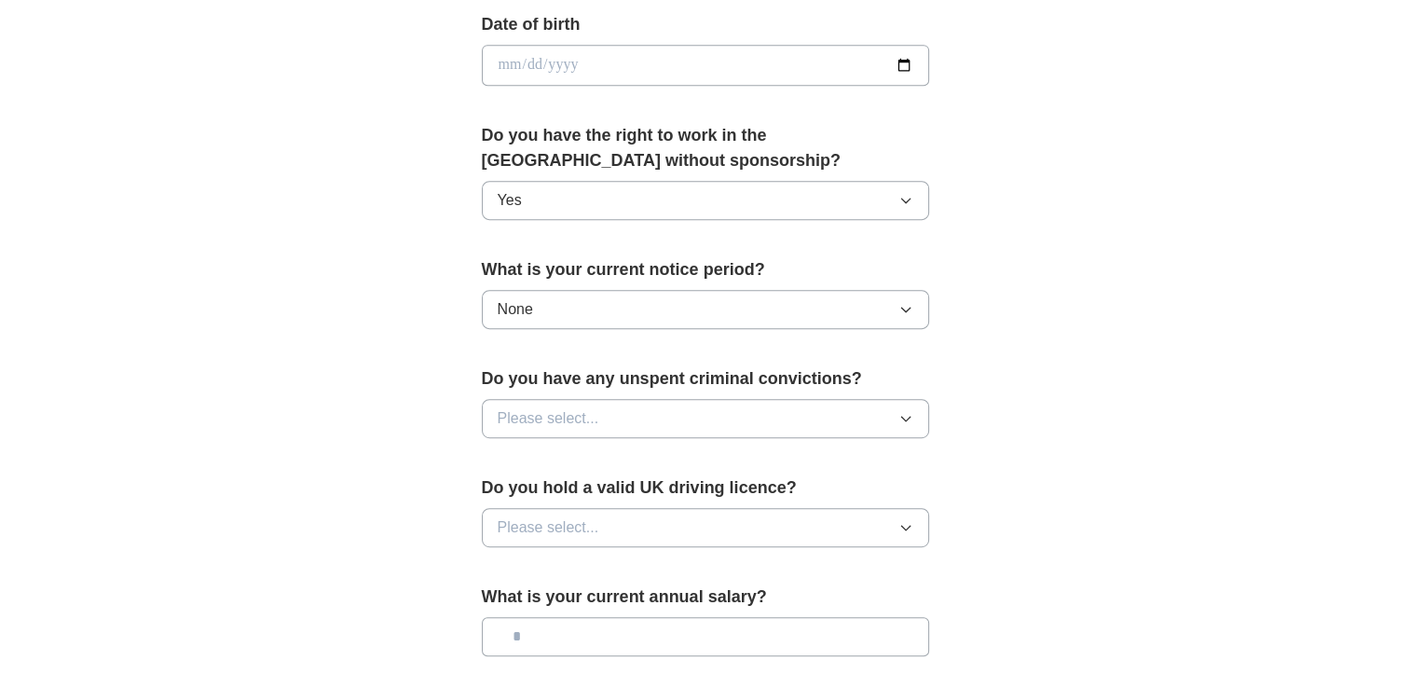
click at [661, 301] on button "None" at bounding box center [705, 309] width 447 height 39
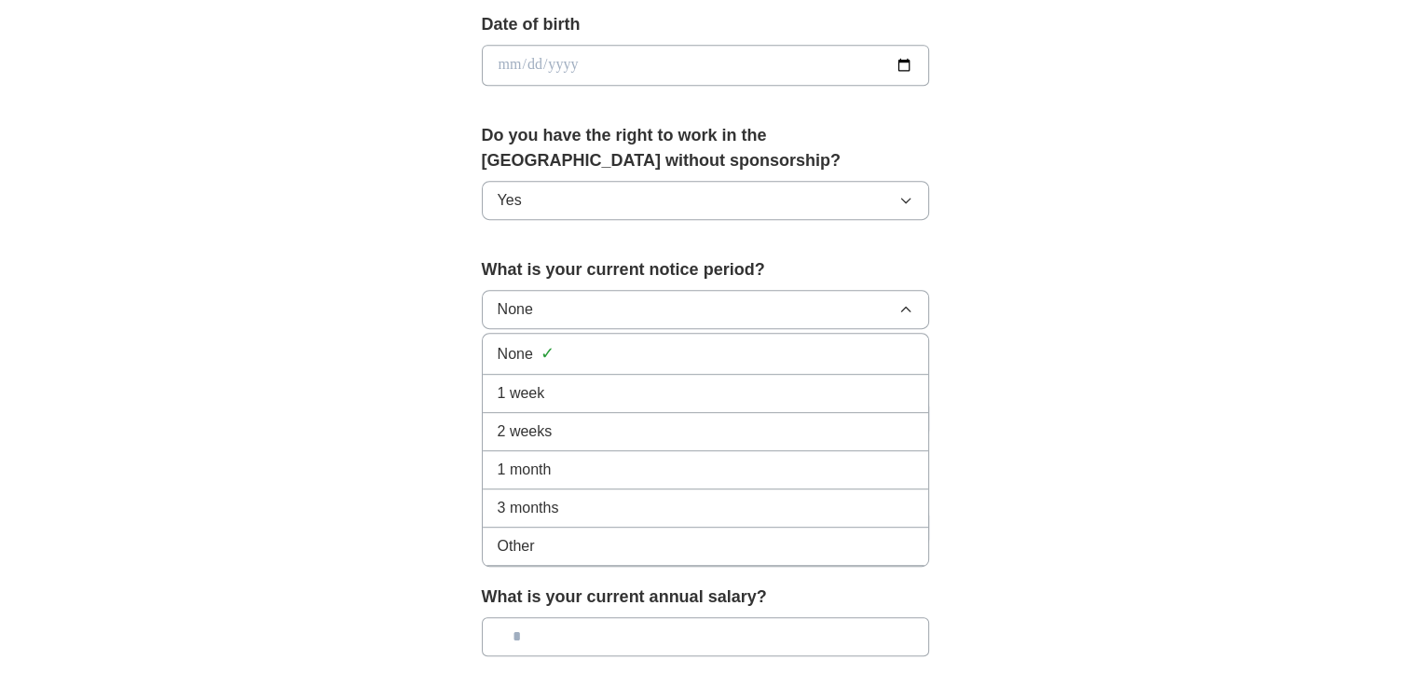
click at [661, 301] on button "None" at bounding box center [705, 309] width 447 height 39
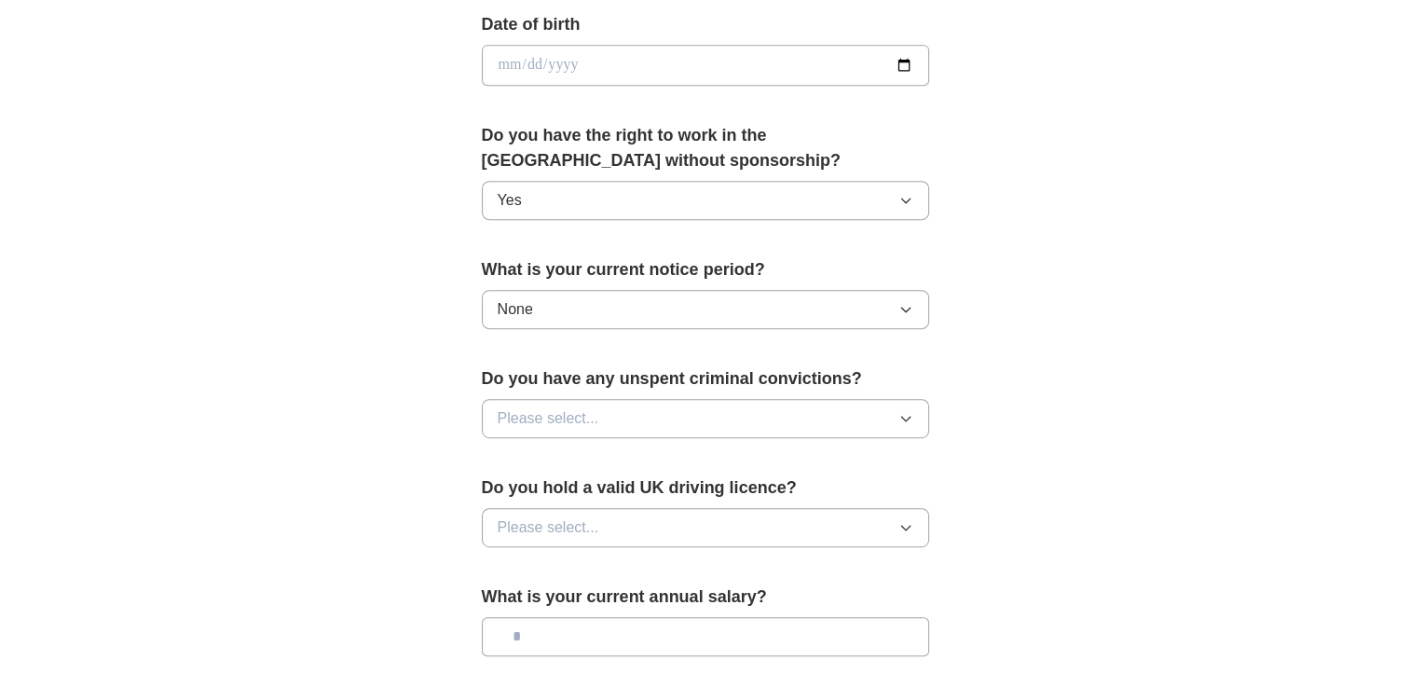
click at [861, 426] on button "Please select..." at bounding box center [705, 418] width 447 height 39
click at [682, 493] on div "No" at bounding box center [706, 499] width 416 height 22
click at [780, 512] on button "Please select..." at bounding box center [705, 527] width 447 height 39
click at [641, 561] on div "Yes" at bounding box center [706, 570] width 416 height 22
click at [817, 638] on input "text" at bounding box center [705, 636] width 447 height 39
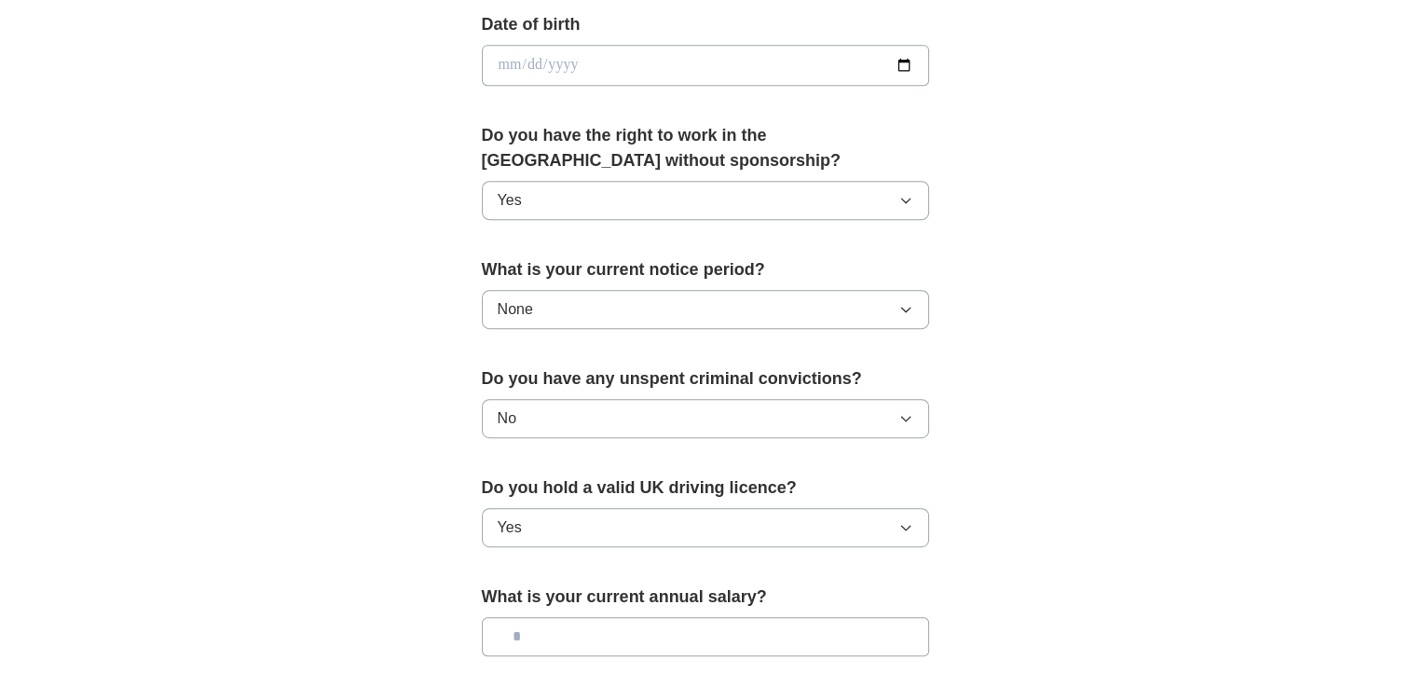
scroll to position [1045, 0]
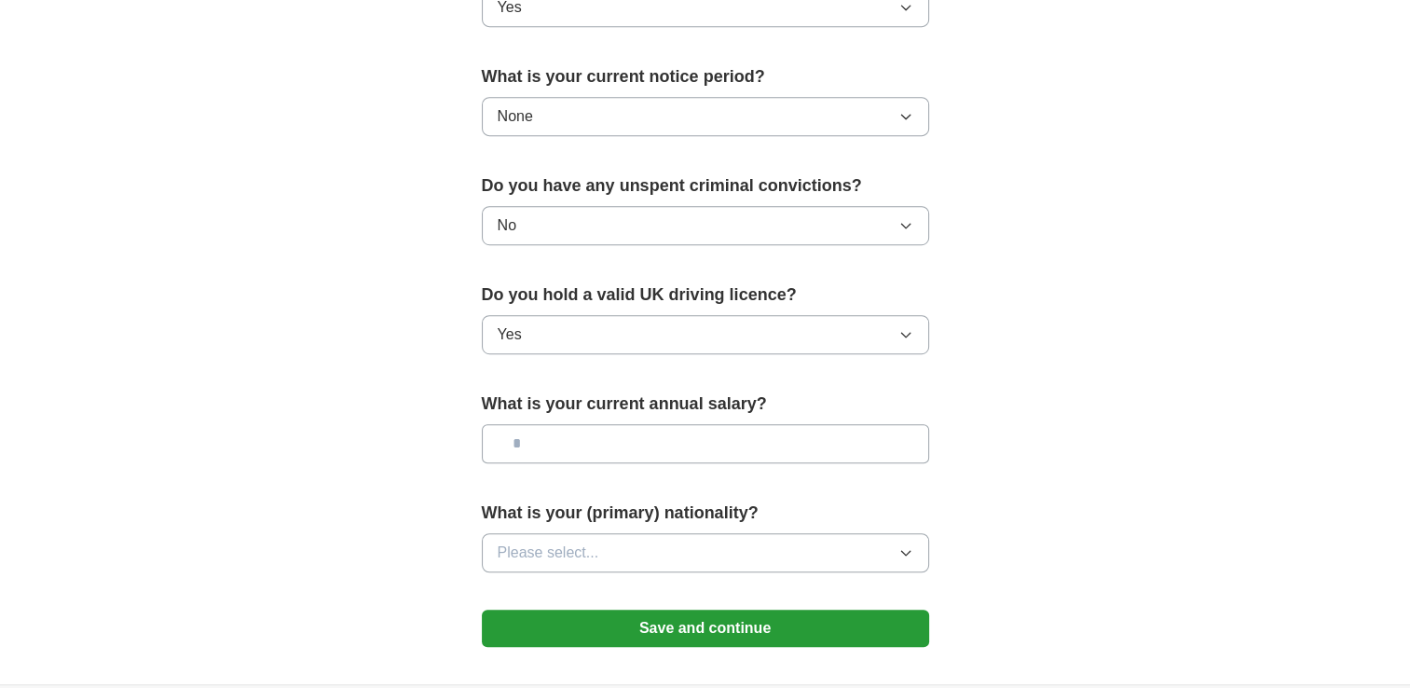
click at [745, 446] on input "text" at bounding box center [705, 443] width 447 height 39
type input "*******"
click at [657, 555] on button "Please select..." at bounding box center [705, 552] width 447 height 39
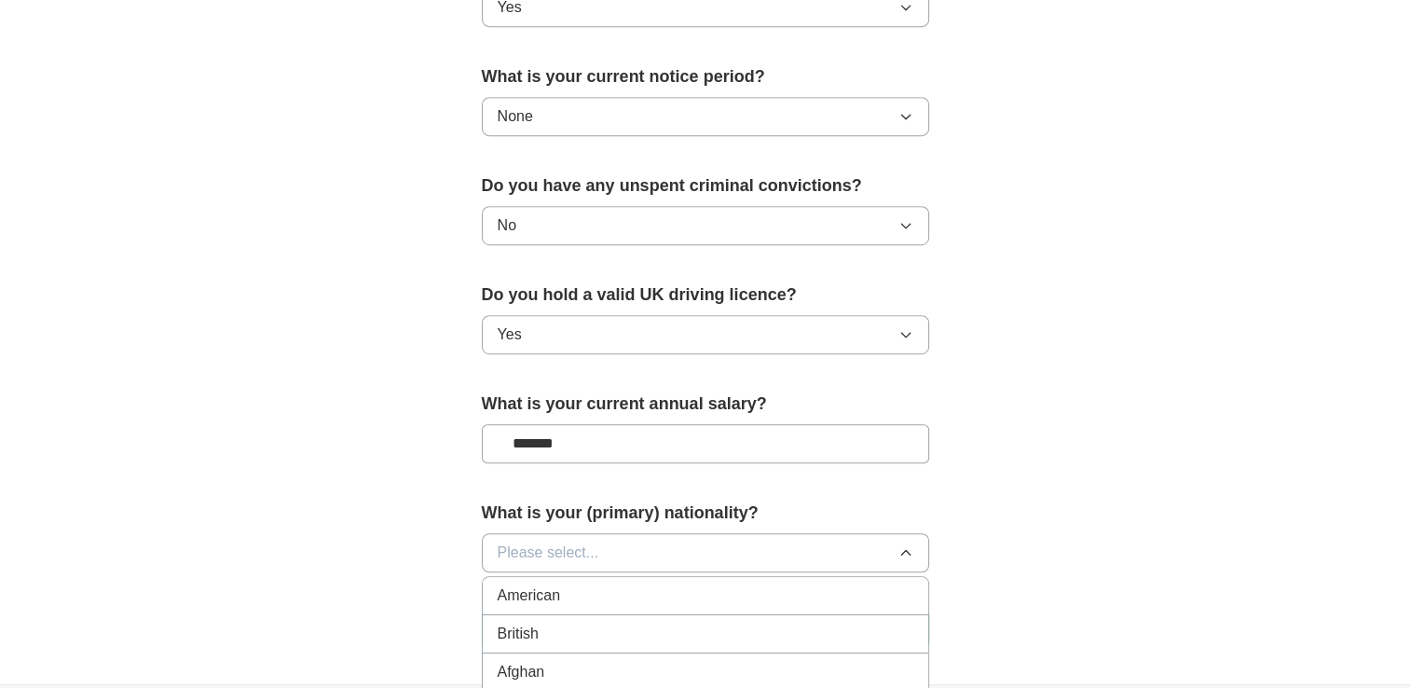
click at [633, 622] on div "British" at bounding box center [706, 633] width 416 height 22
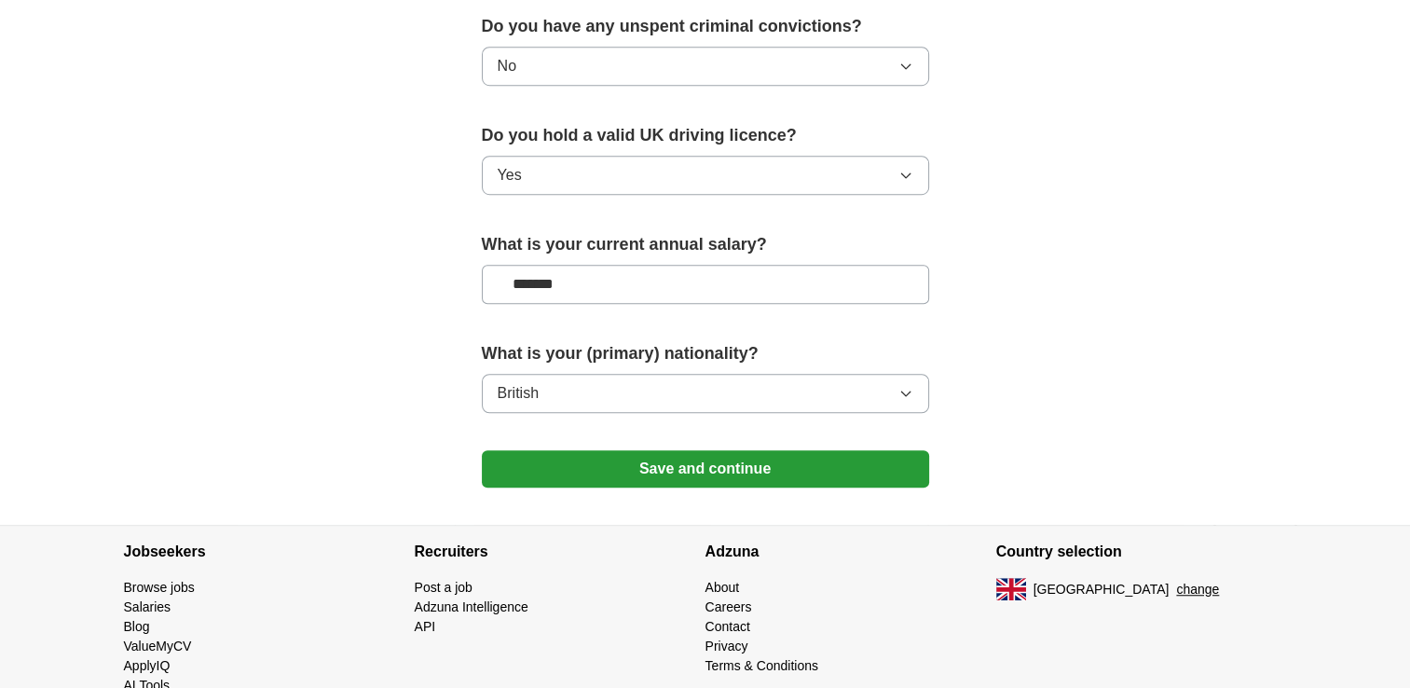
scroll to position [1242, 0]
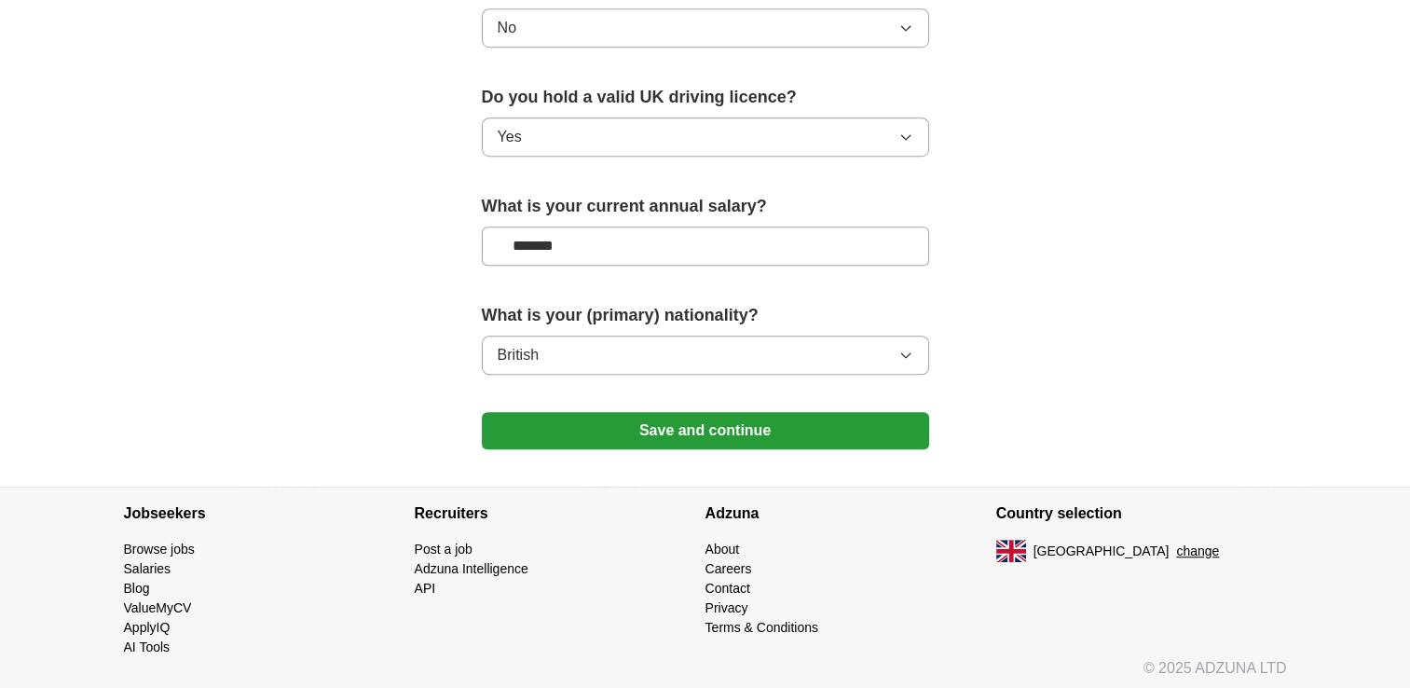
click at [881, 368] on button "British" at bounding box center [705, 354] width 447 height 39
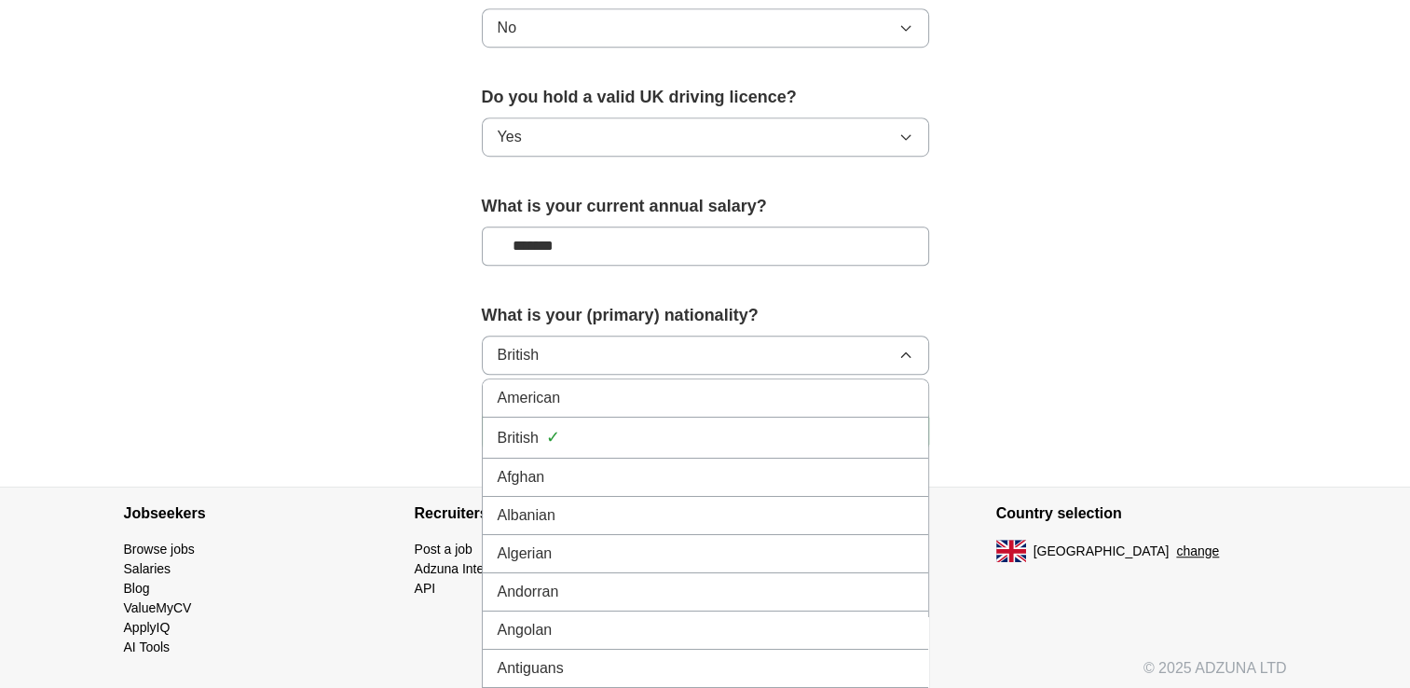
click at [881, 368] on button "British" at bounding box center [705, 354] width 447 height 39
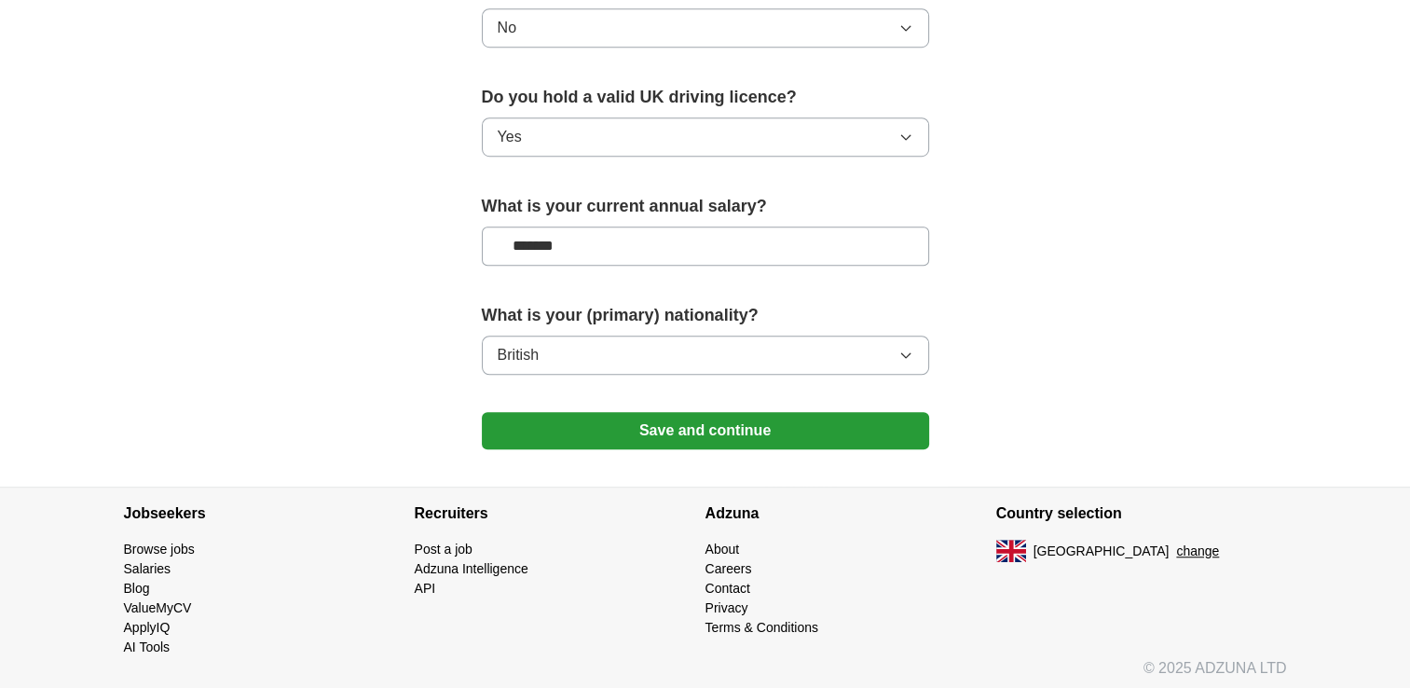
click at [853, 415] on button "Save and continue" at bounding box center [705, 430] width 447 height 37
